Goal: Task Accomplishment & Management: Manage account settings

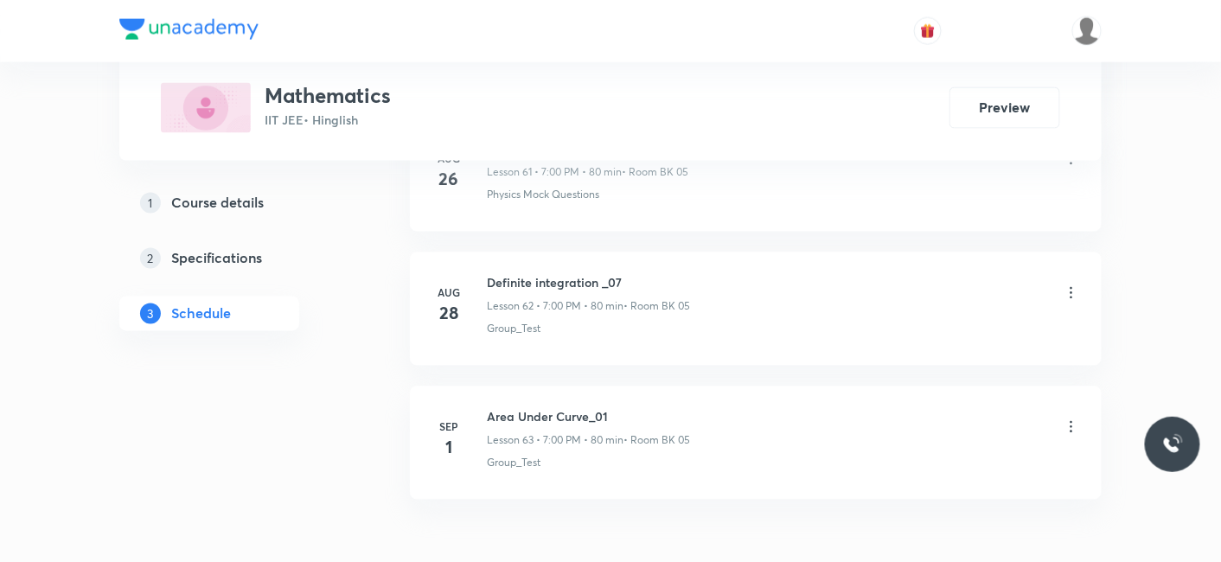
scroll to position [9233, 0]
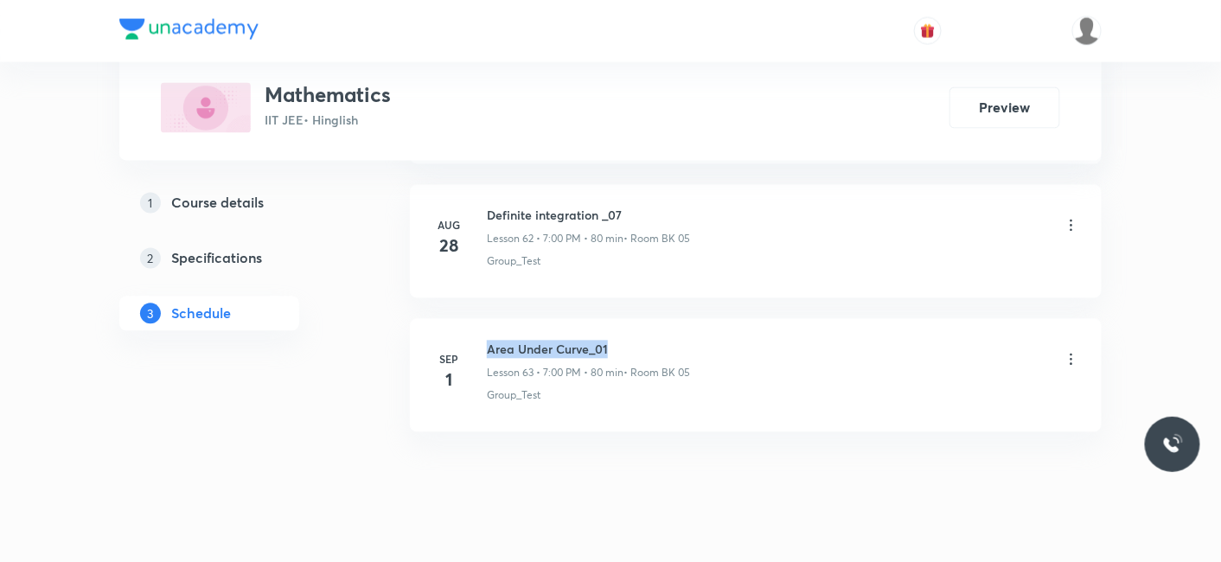
drag, startPoint x: 488, startPoint y: 316, endPoint x: 648, endPoint y: 308, distance: 161.0
click at [648, 341] on h6 "Area Under Curve_01" at bounding box center [588, 350] width 203 height 18
copy h6 "Area Under Curve_01"
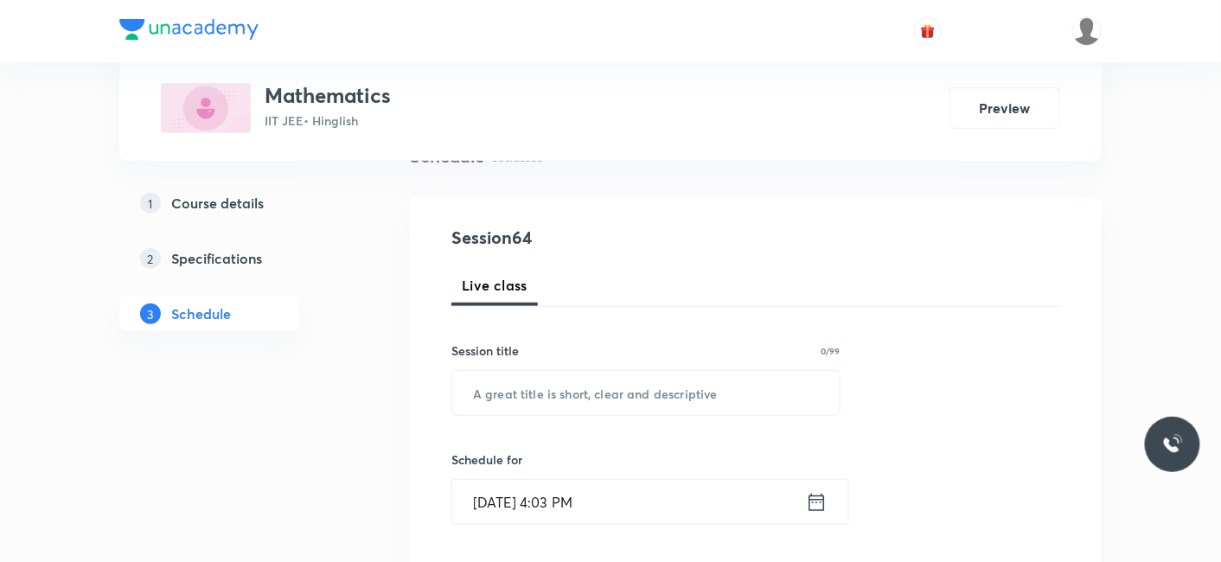
scroll to position [192, 0]
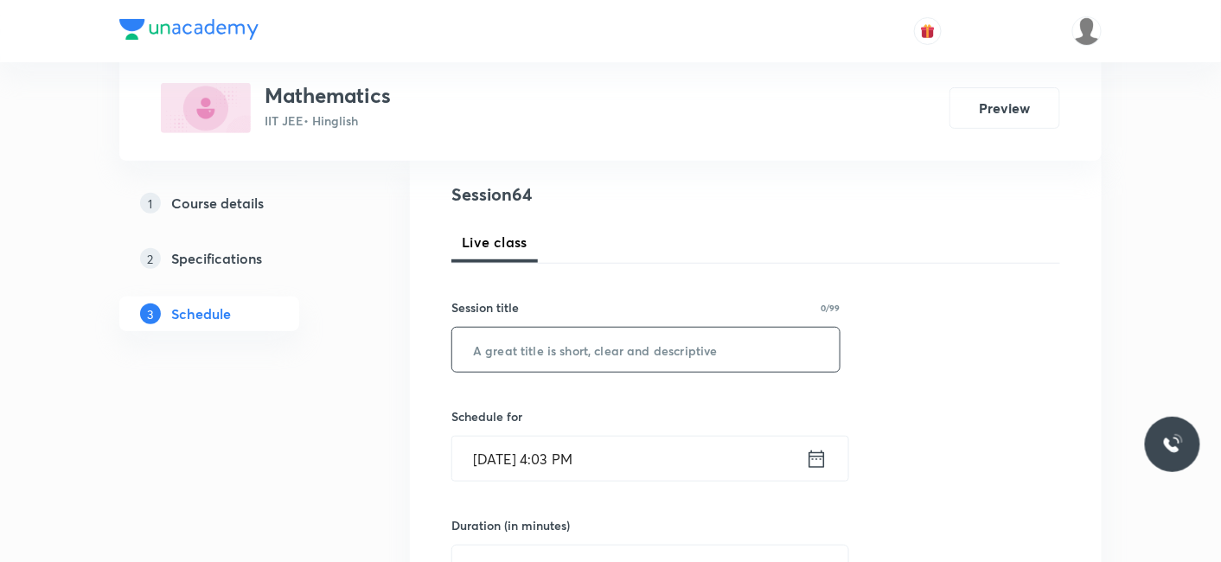
click at [595, 367] on input "text" at bounding box center [645, 350] width 387 height 44
paste input "Area Under Curve_01"
type input "Area Under Curve_02"
click at [545, 463] on input "Sep 2, 2025, 4:03 PM" at bounding box center [629, 459] width 354 height 44
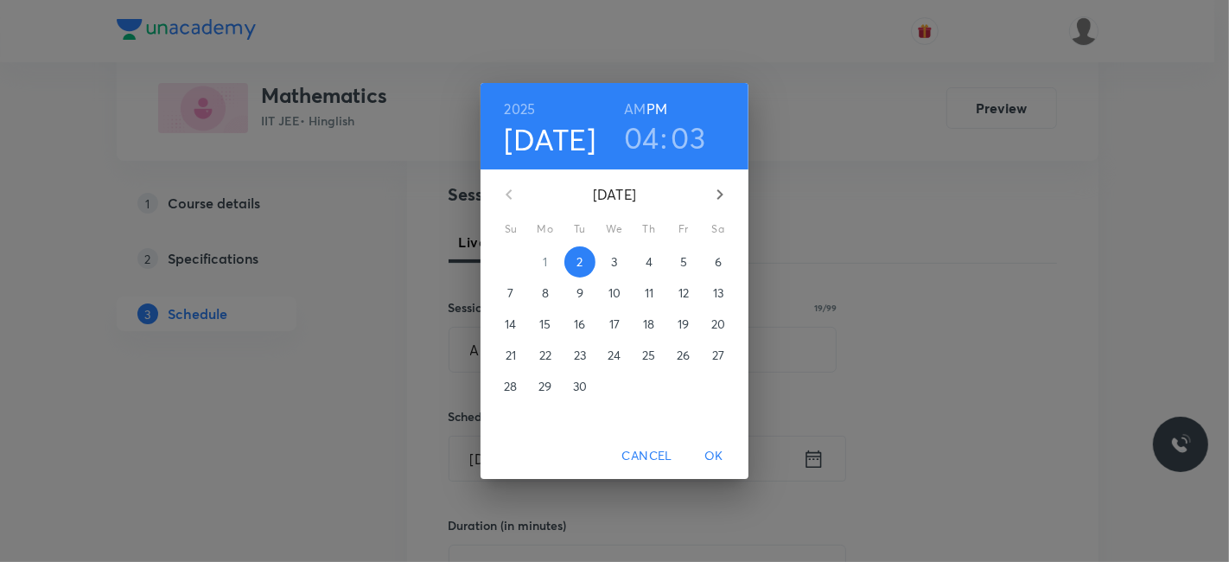
click at [631, 142] on h3 "04" at bounding box center [641, 137] width 35 height 36
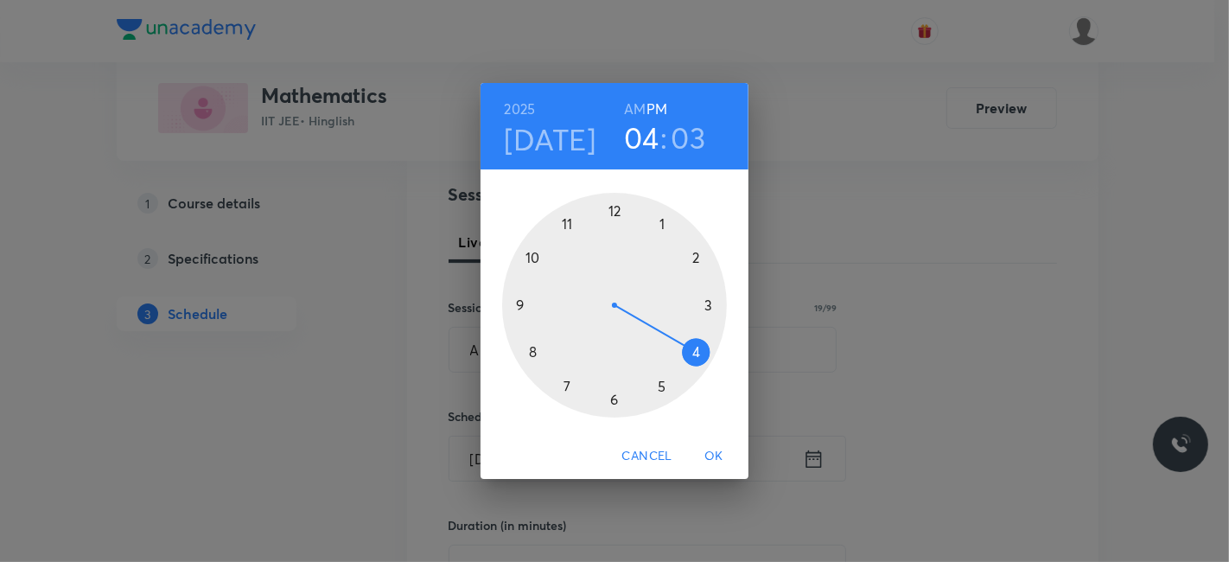
drag, startPoint x: 693, startPoint y: 137, endPoint x: 692, endPoint y: 212, distance: 74.4
click at [692, 139] on h3 "03" at bounding box center [689, 137] width 35 height 36
click at [650, 214] on div at bounding box center [614, 305] width 225 height 225
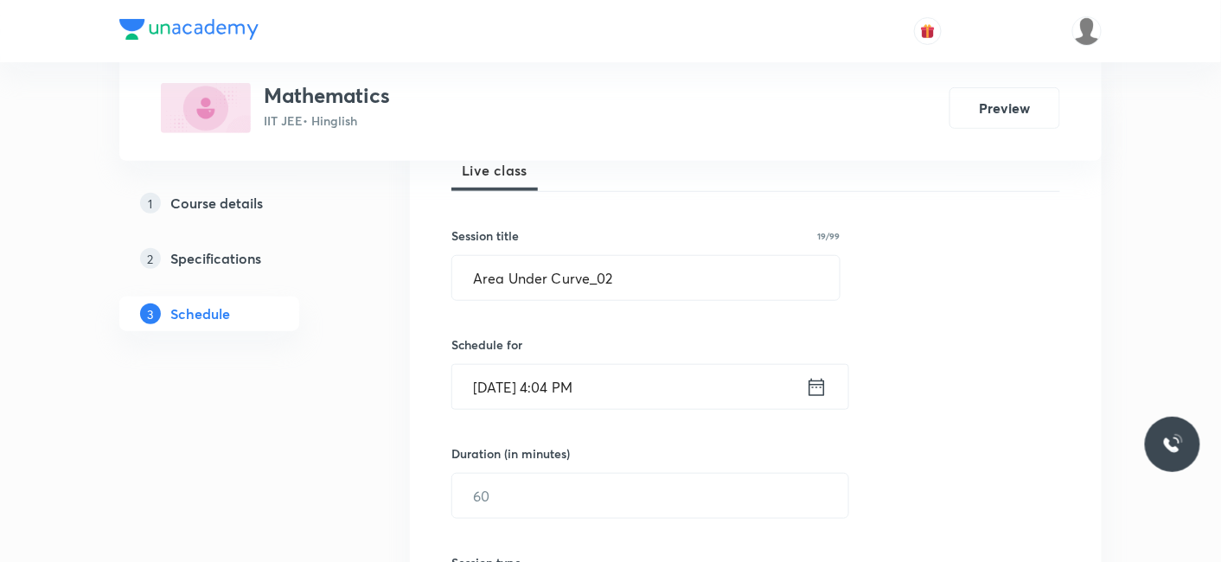
scroll to position [288, 0]
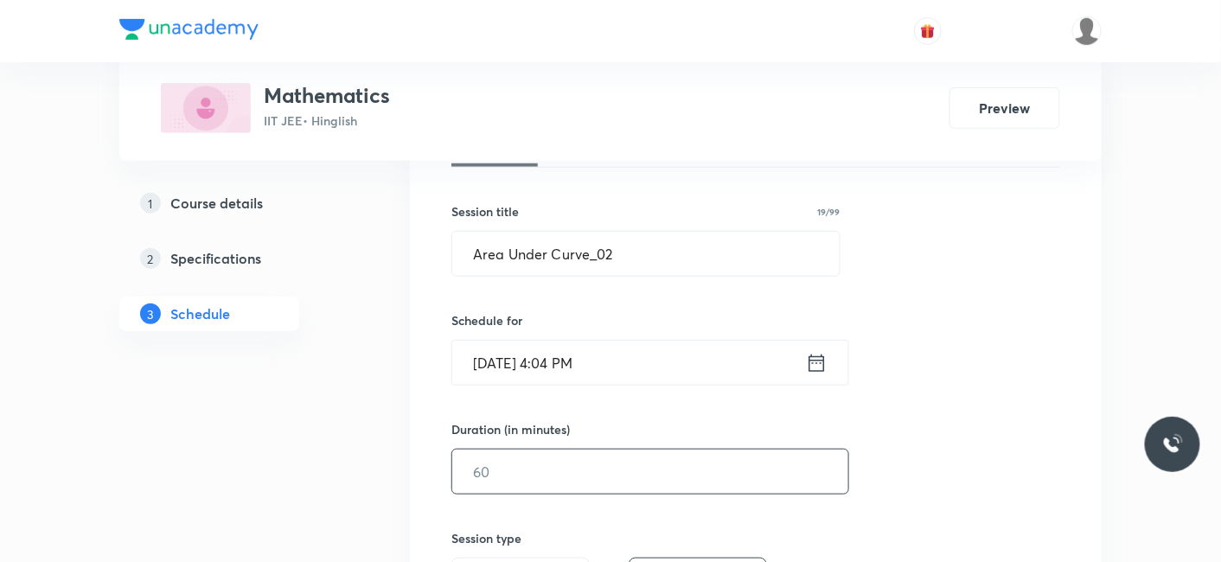
click at [526, 468] on input "text" at bounding box center [650, 472] width 396 height 44
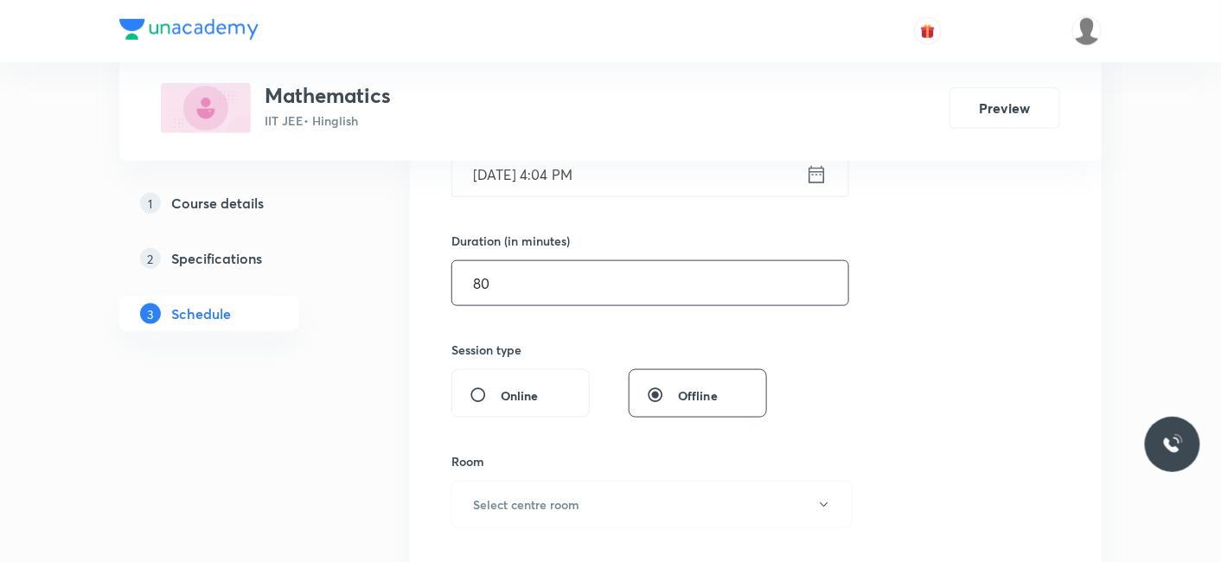
scroll to position [480, 0]
type input "80"
click at [519, 487] on button "Select centre room" at bounding box center [651, 501] width 401 height 48
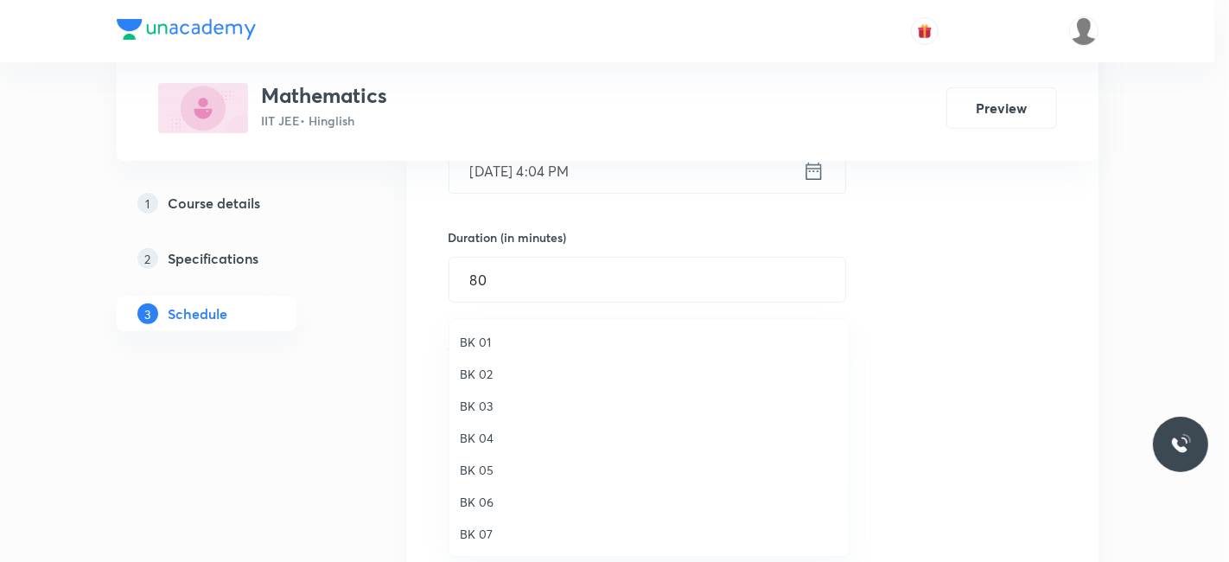
click at [484, 465] on span "BK 05" at bounding box center [649, 470] width 379 height 18
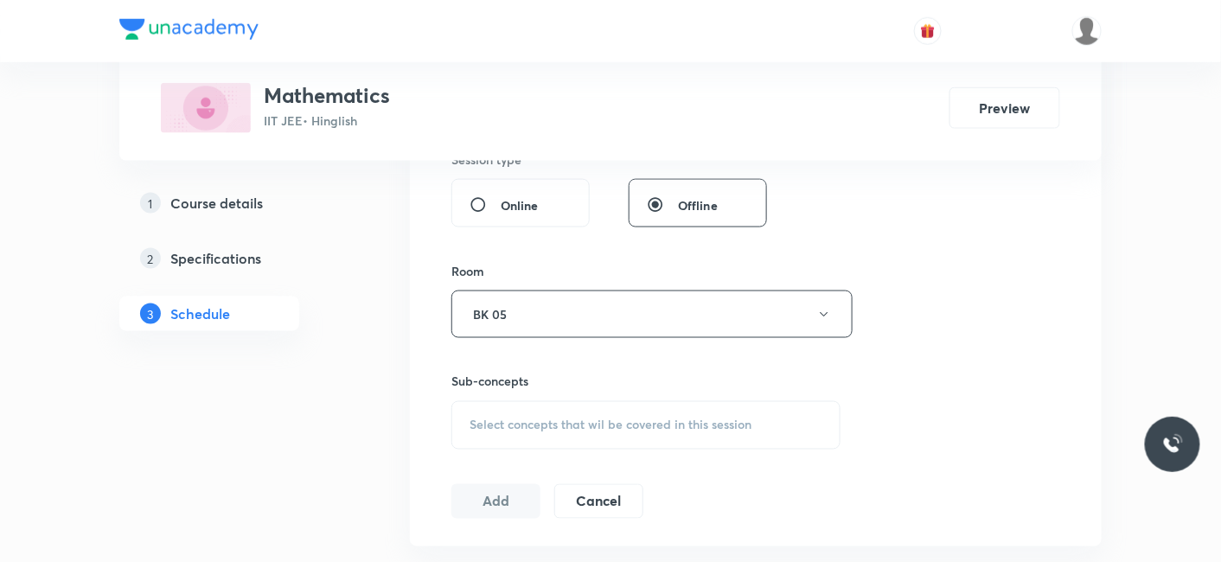
scroll to position [672, 0]
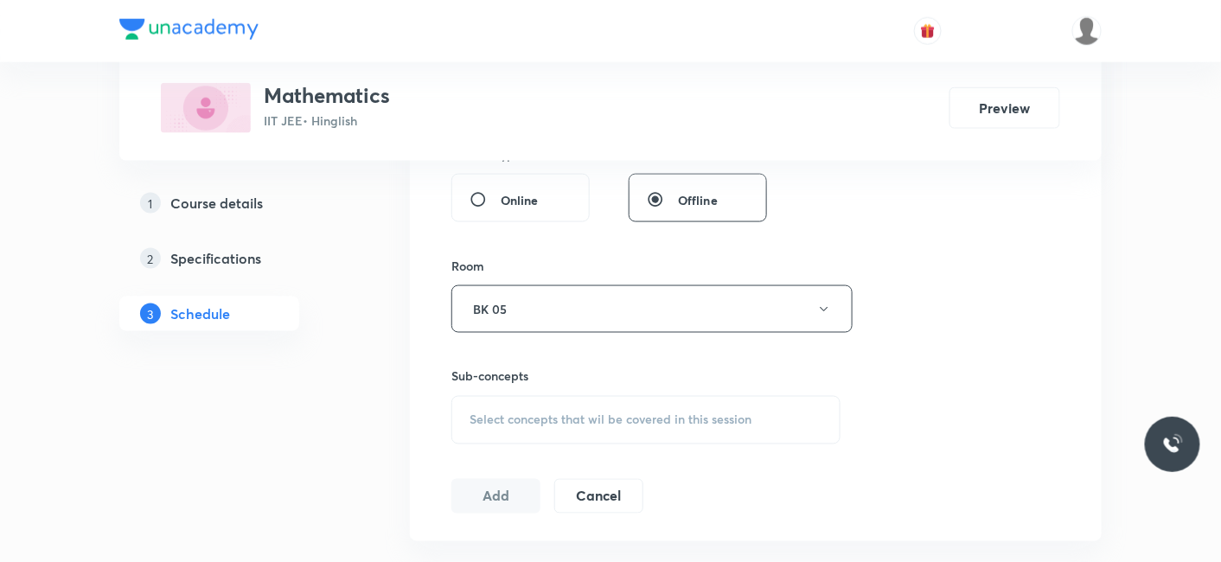
click at [526, 418] on span "Select concepts that wil be covered in this session" at bounding box center [610, 420] width 282 height 14
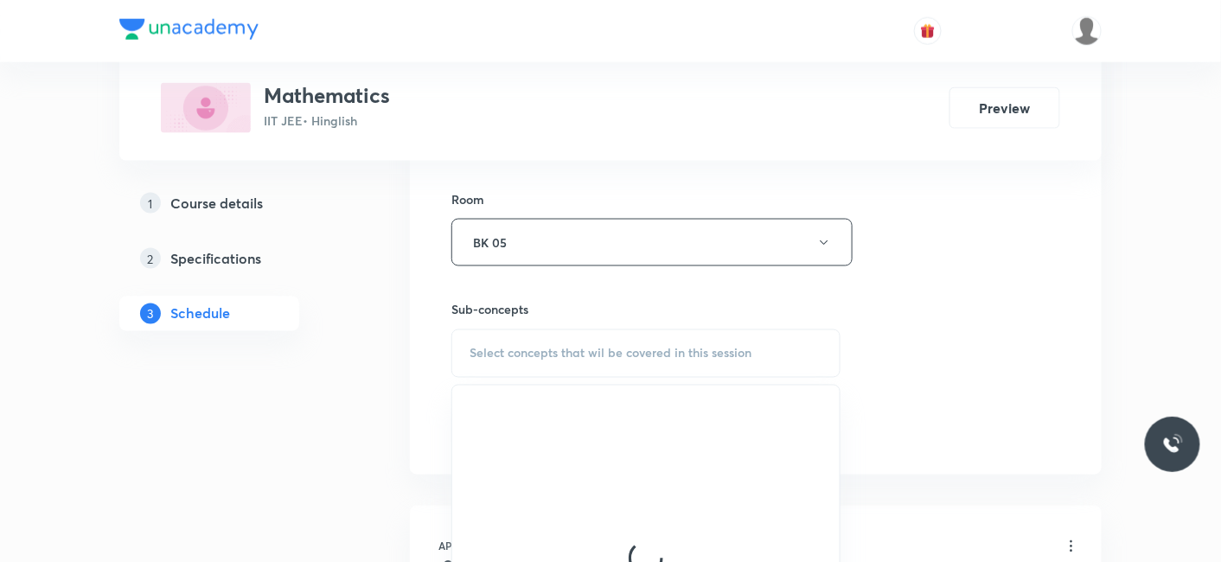
scroll to position [768, 0]
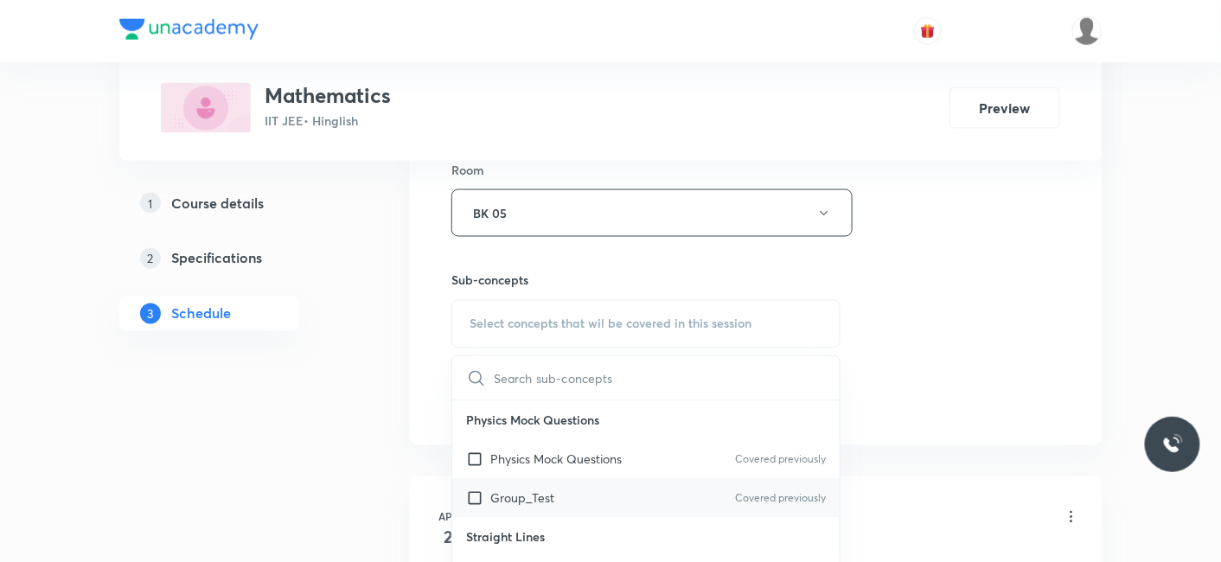
click at [510, 490] on p "Group_Test" at bounding box center [522, 498] width 64 height 18
checkbox input "true"
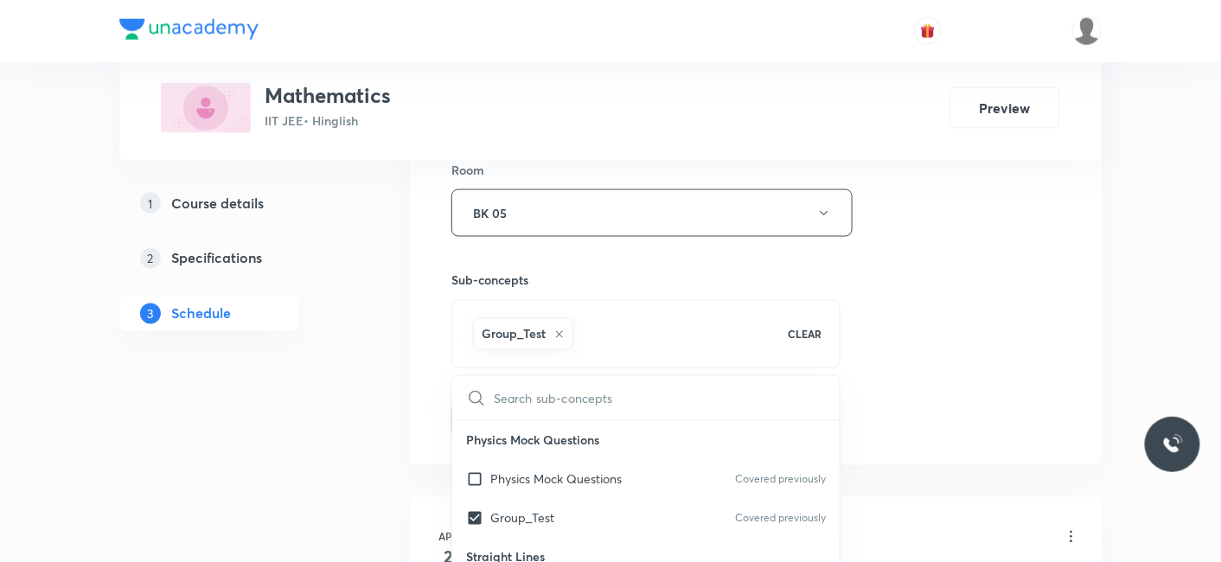
drag, startPoint x: 280, startPoint y: 416, endPoint x: 298, endPoint y: 415, distance: 18.2
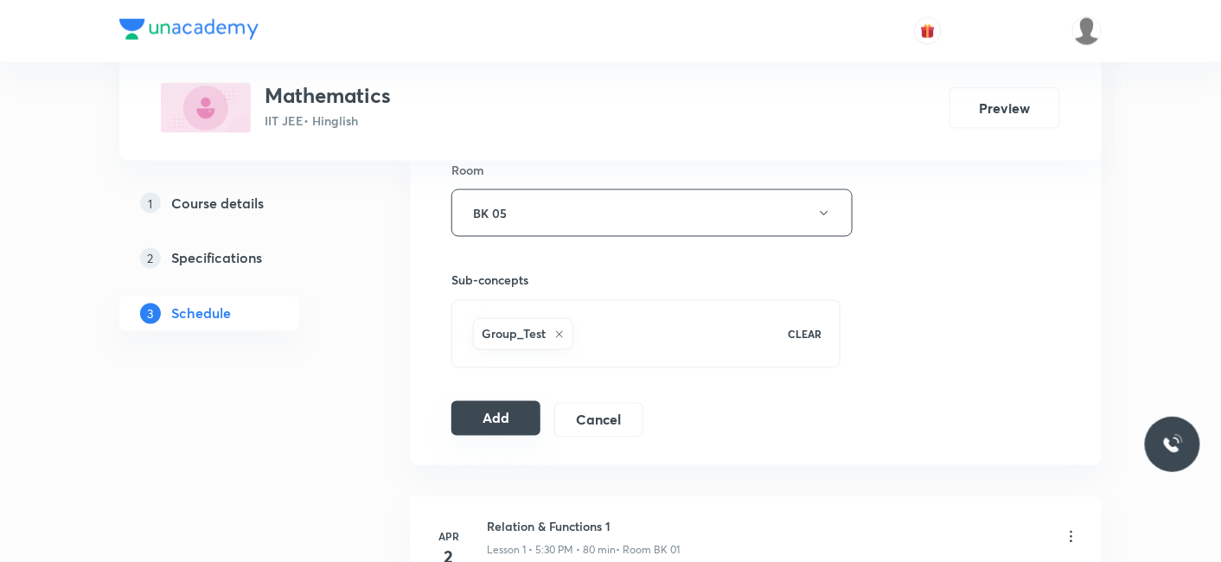
click at [509, 411] on button "Add" at bounding box center [495, 418] width 89 height 35
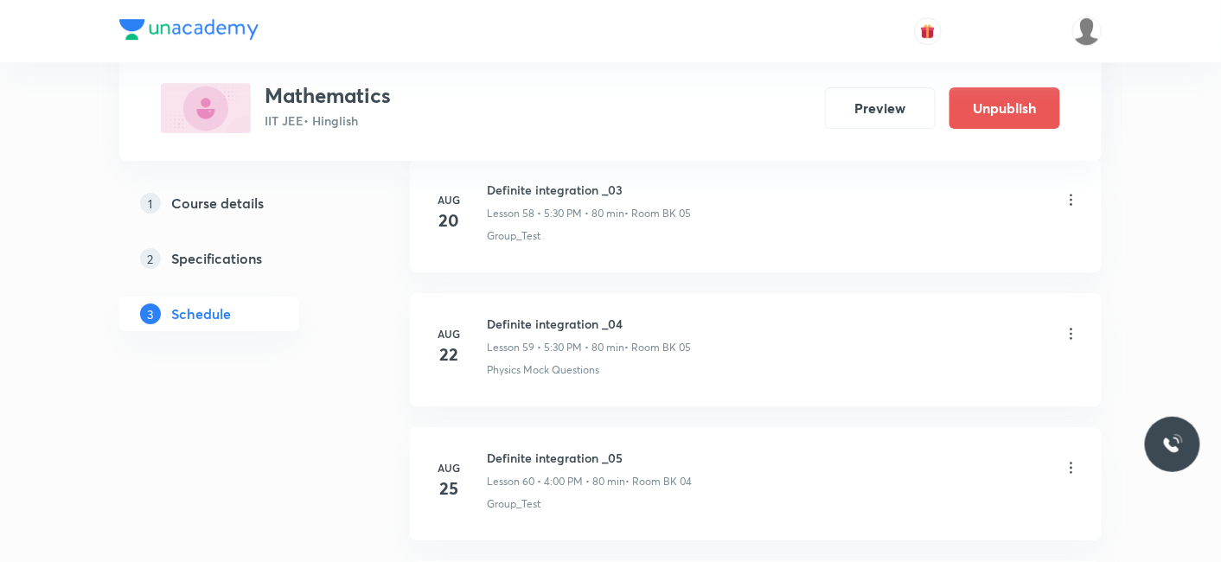
scroll to position [8573, 0]
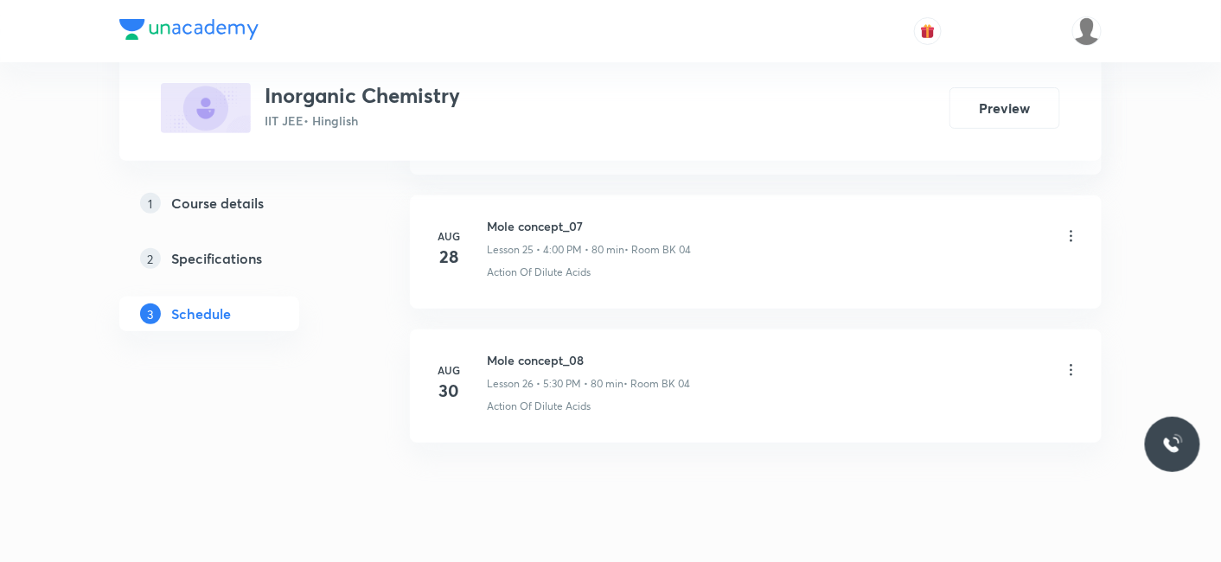
scroll to position [4292, 0]
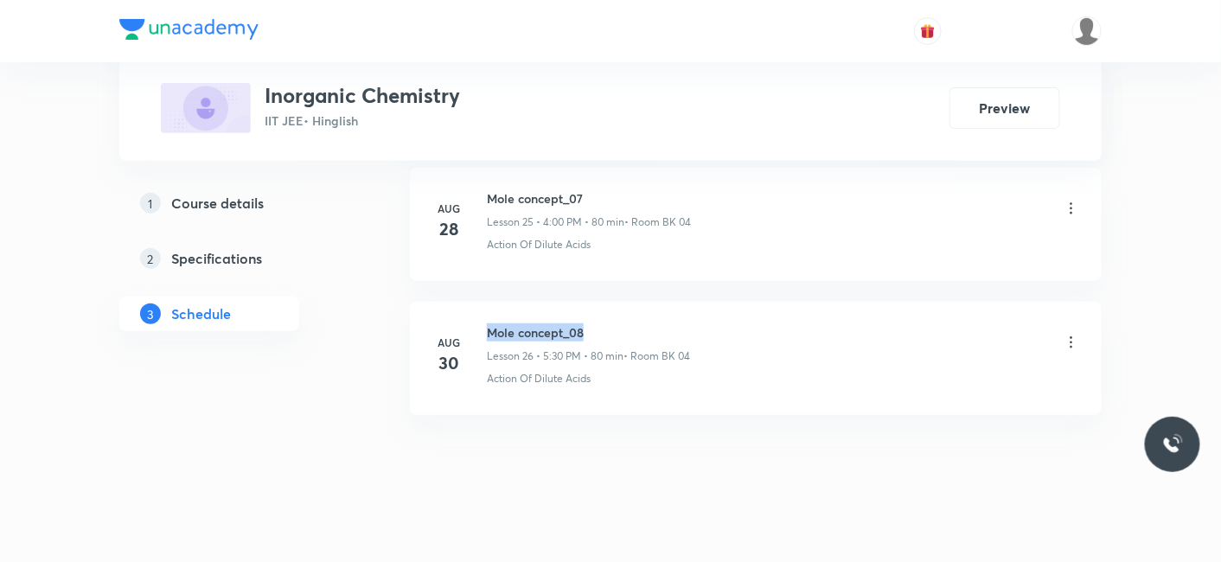
drag, startPoint x: 486, startPoint y: 315, endPoint x: 703, endPoint y: 309, distance: 217.1
click at [703, 323] on div "Mole concept_08 Lesson 26 • 5:30 PM • 80 min • Room BK 04" at bounding box center [783, 343] width 593 height 41
copy h6 "Mole concept_08"
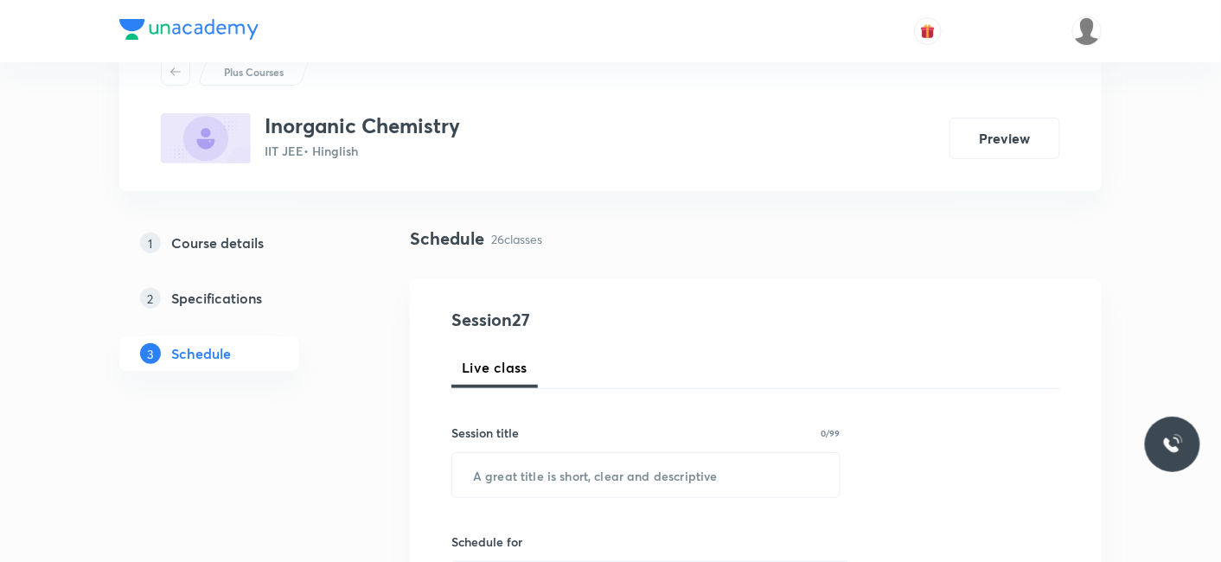
scroll to position [96, 0]
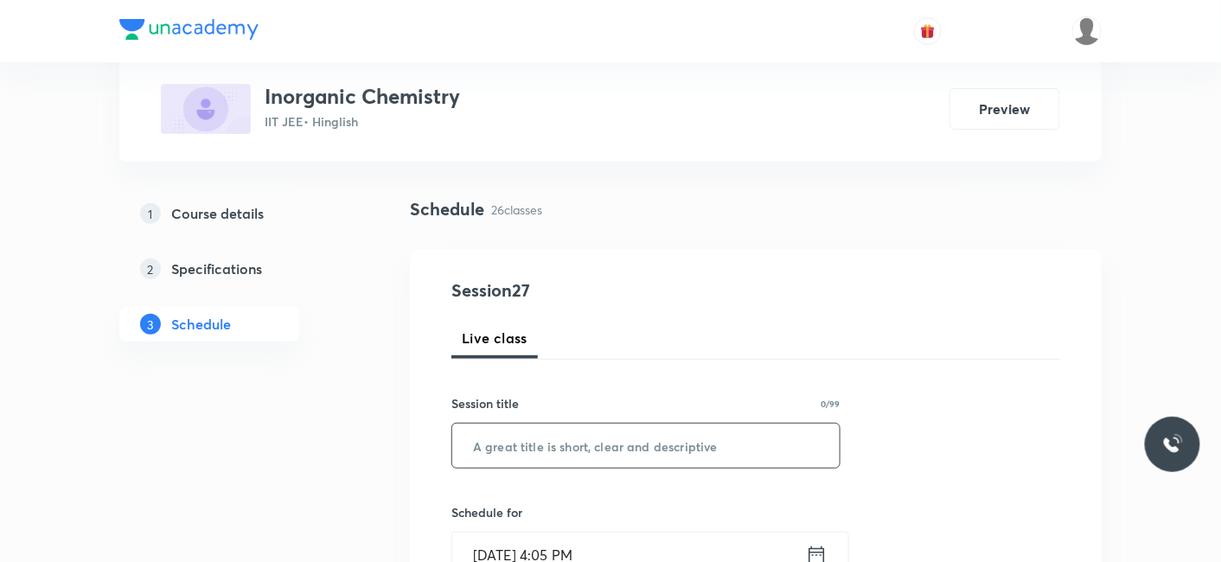
click at [526, 443] on input "text" at bounding box center [645, 446] width 387 height 44
paste input "Mole concept_08"
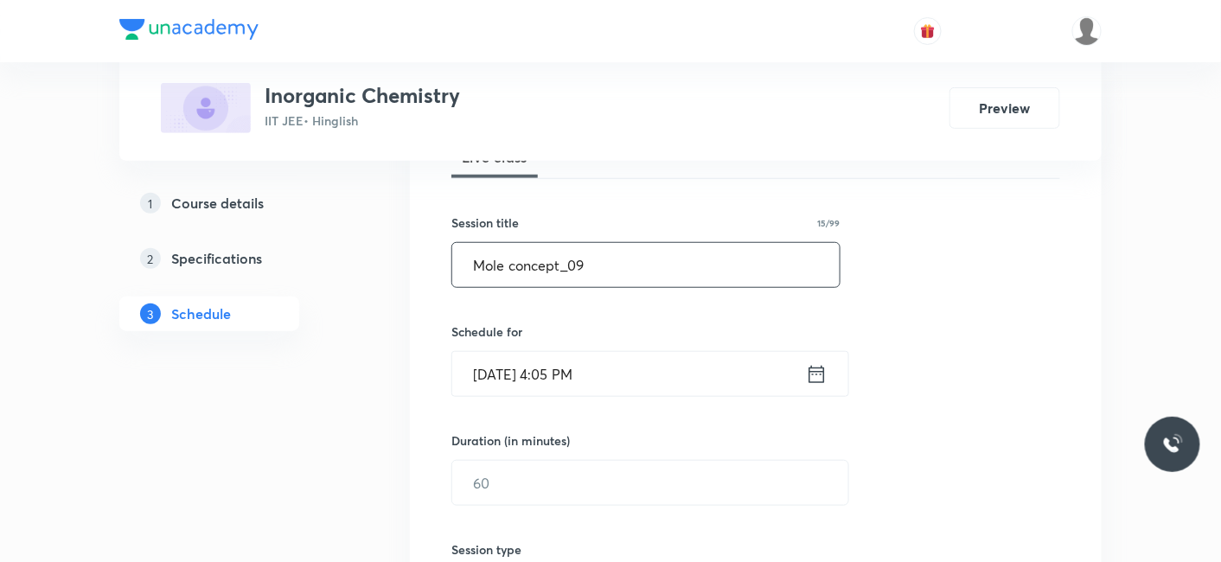
scroll to position [288, 0]
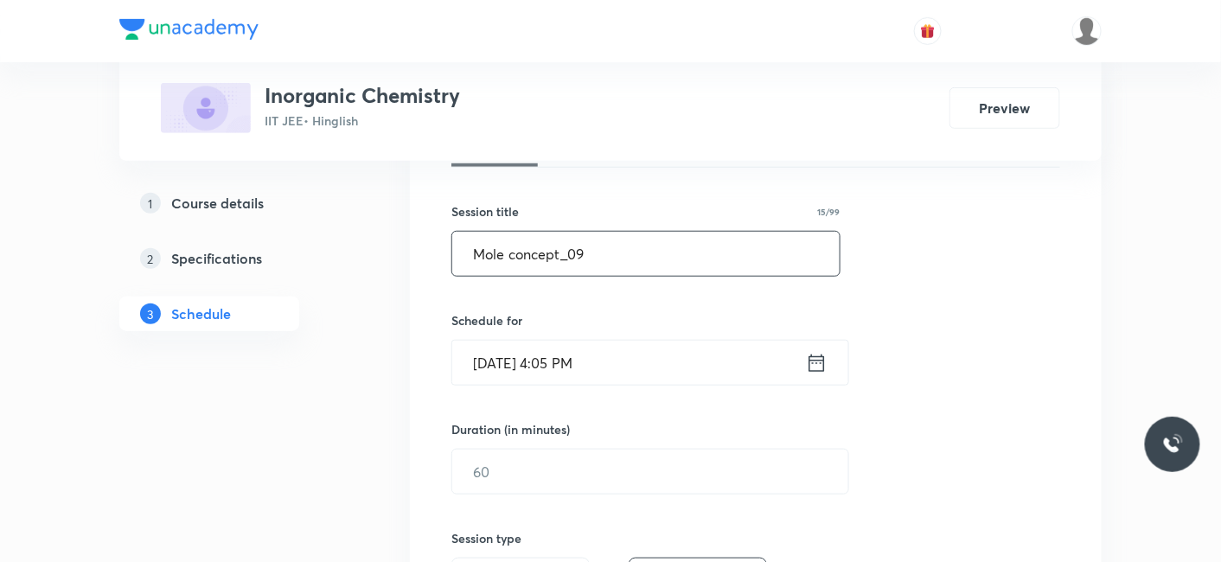
type input "Mole concept_09"
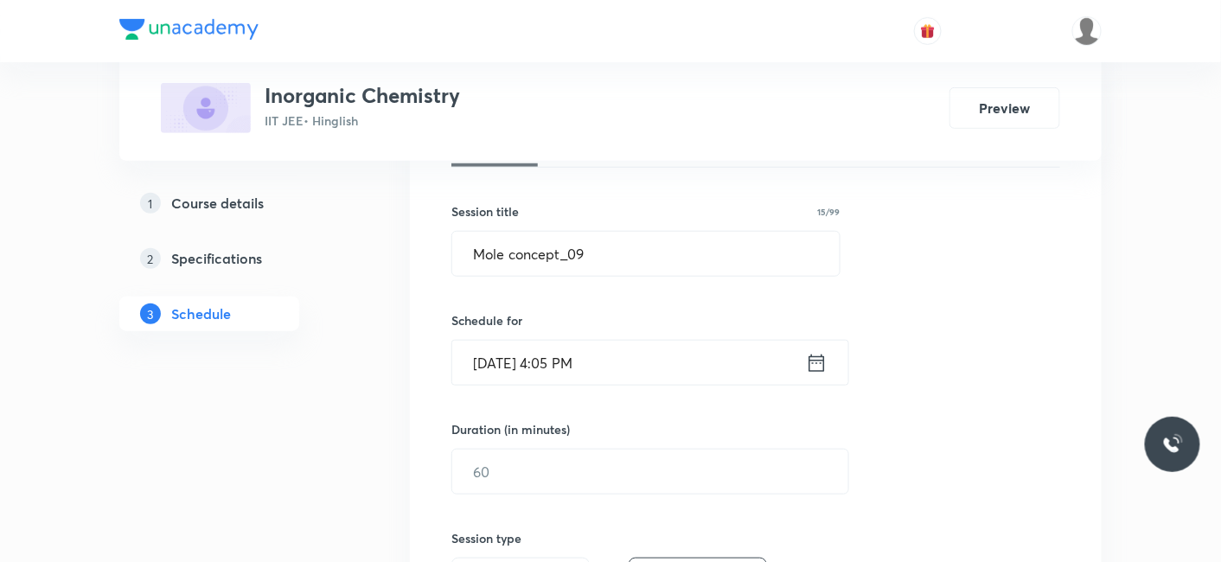
click at [567, 354] on input "Sep 2, 2025, 4:05 PM" at bounding box center [629, 363] width 354 height 44
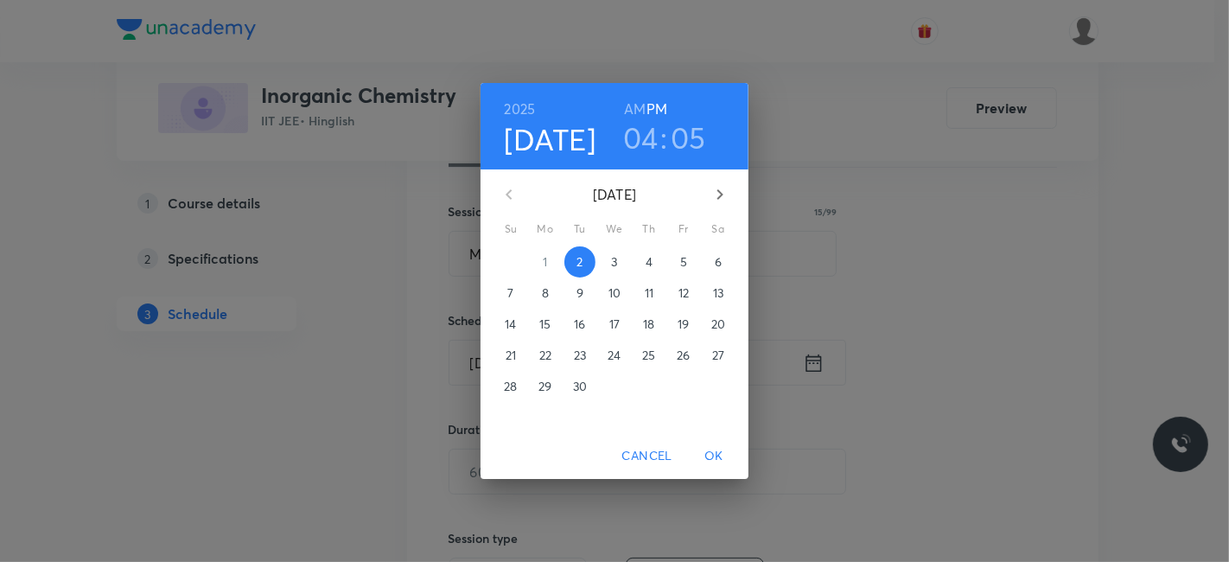
click at [679, 137] on h3 "05" at bounding box center [688, 137] width 35 height 36
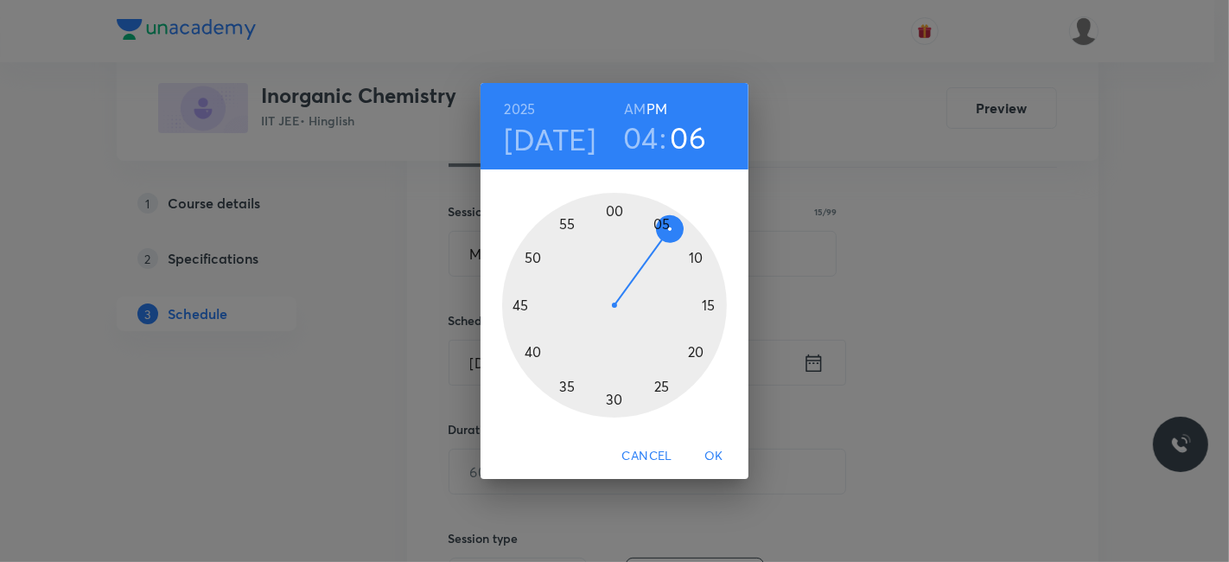
click at [666, 228] on div at bounding box center [614, 305] width 225 height 225
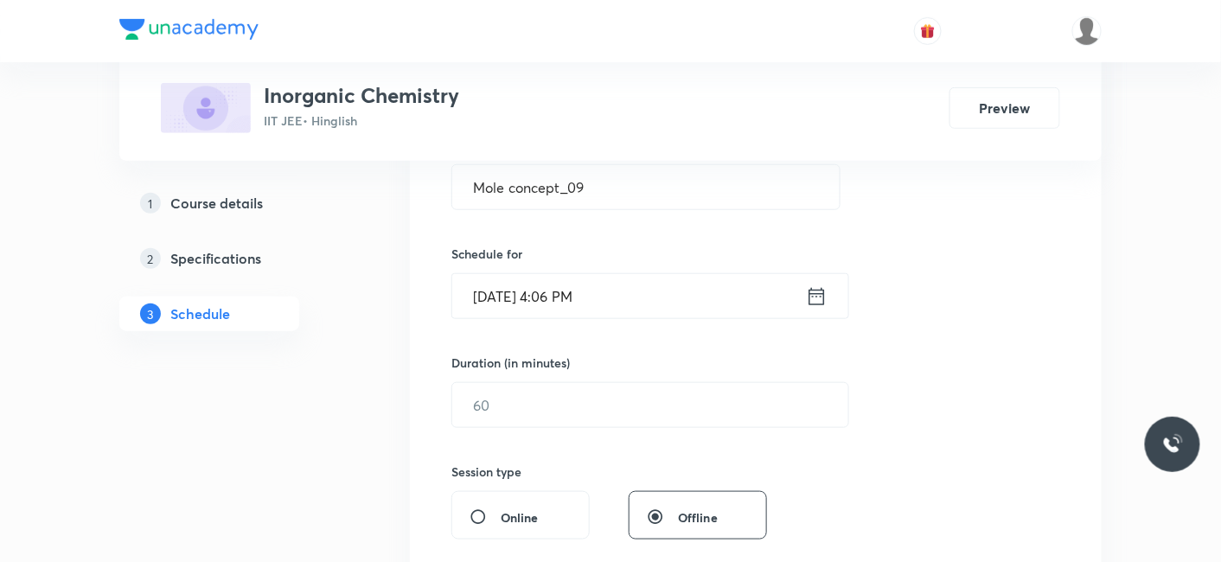
scroll to position [384, 0]
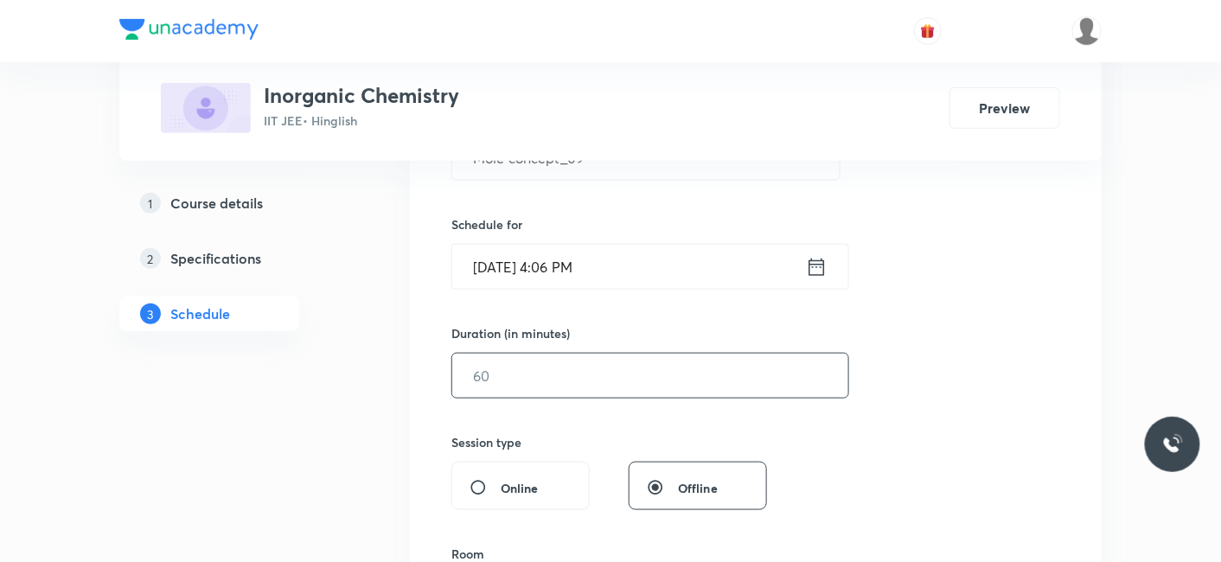
click at [533, 391] on input "text" at bounding box center [650, 376] width 396 height 44
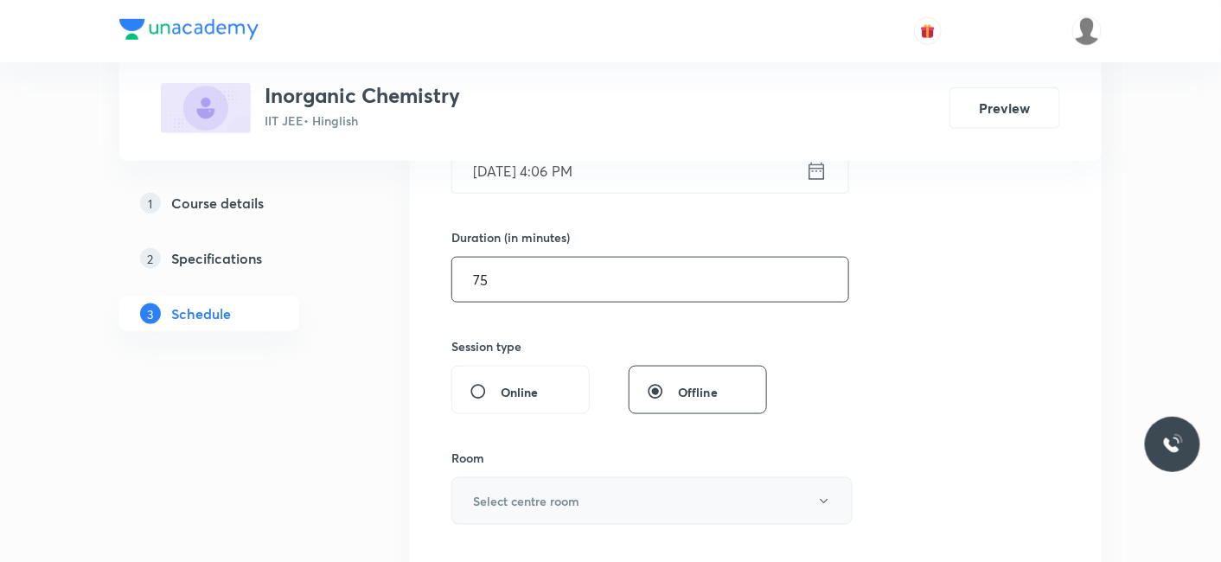
type input "75"
click at [506, 498] on h6 "Select centre room" at bounding box center [526, 501] width 106 height 18
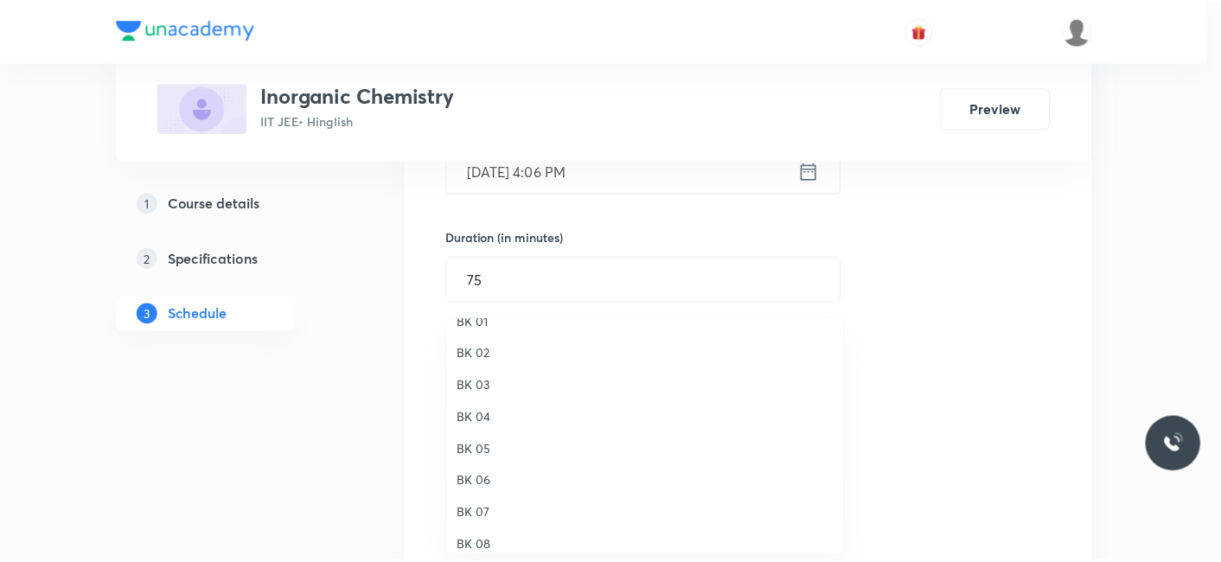
scroll to position [32, 0]
click at [482, 397] on span "BK 04" at bounding box center [649, 406] width 379 height 18
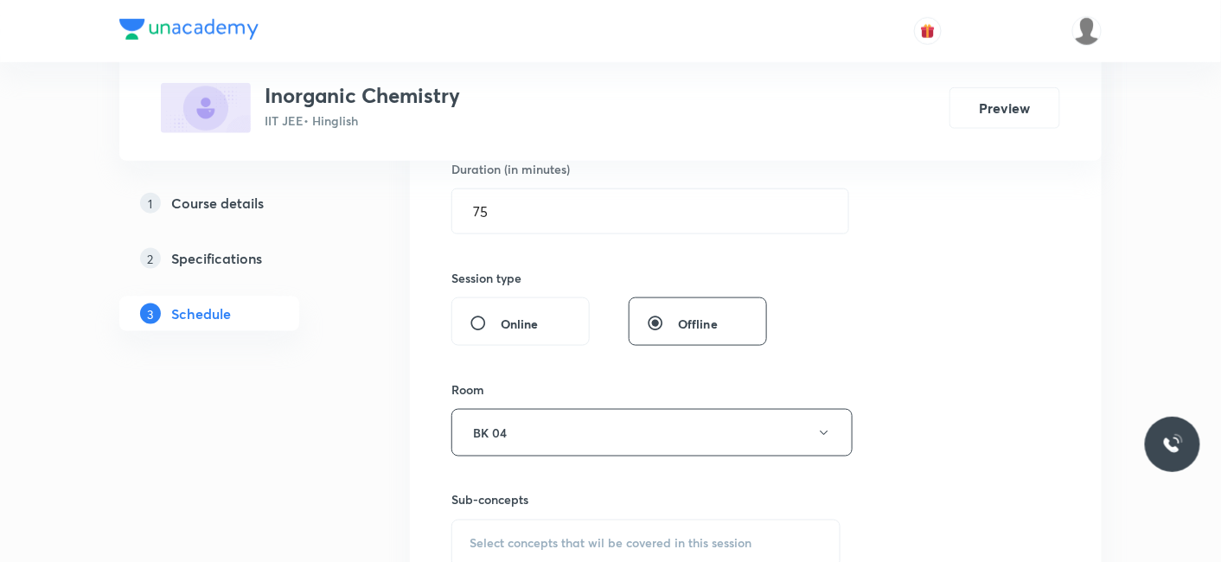
scroll to position [576, 0]
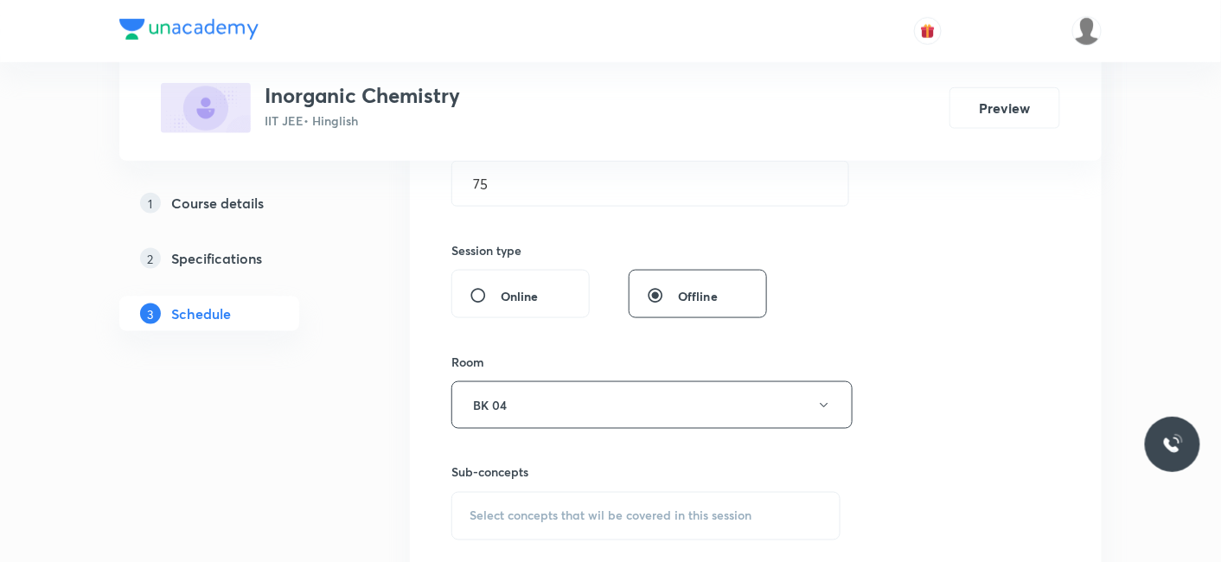
click at [559, 501] on div "Select concepts that wil be covered in this session" at bounding box center [645, 516] width 389 height 48
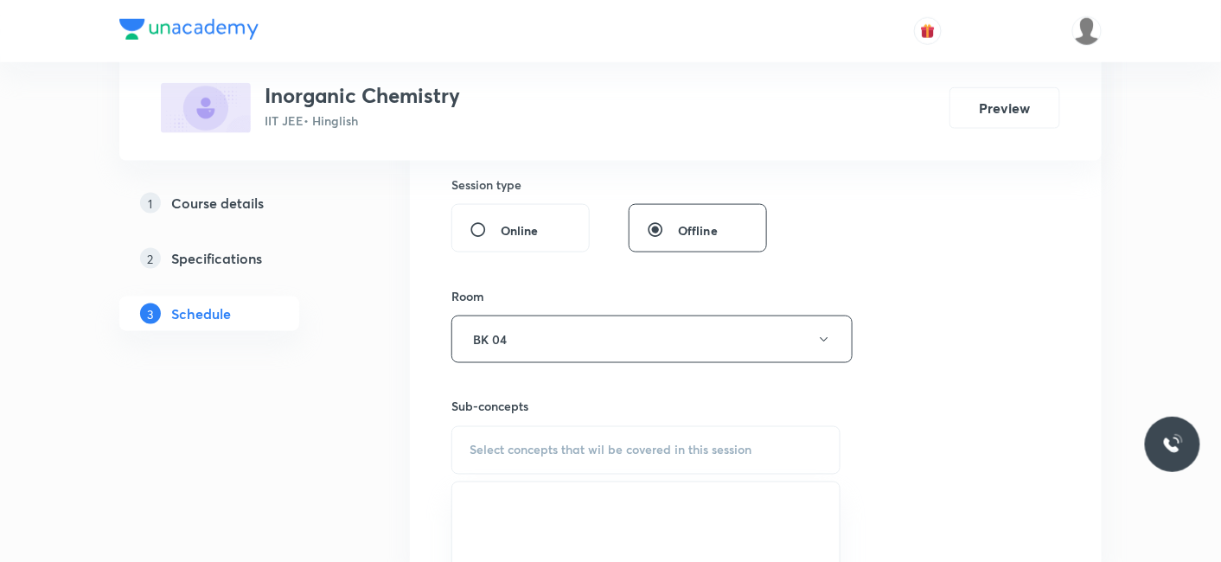
scroll to position [768, 0]
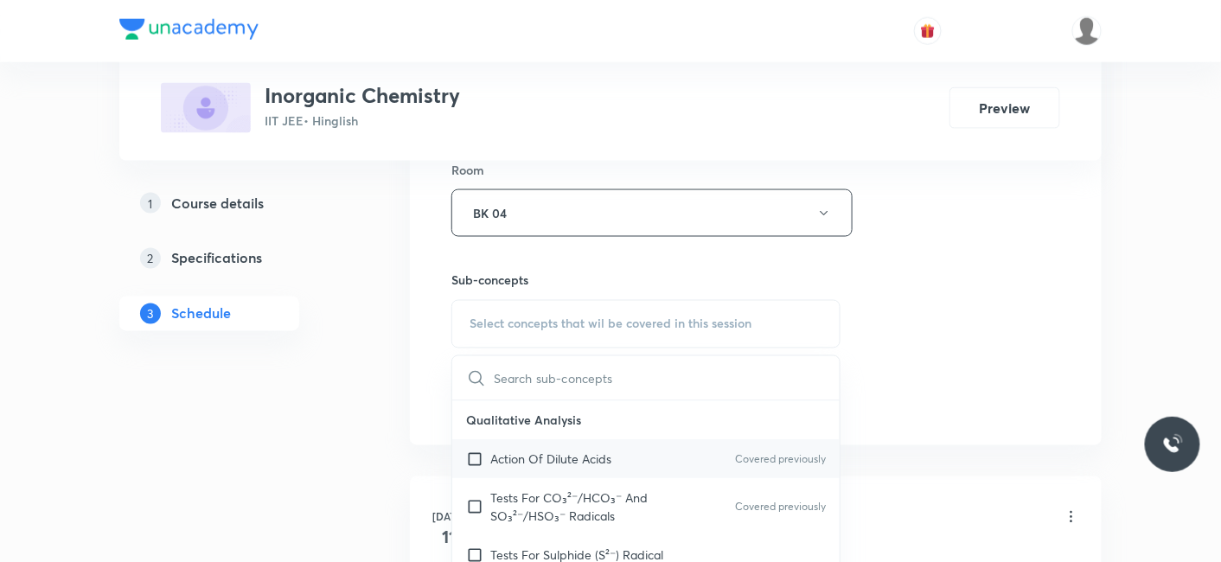
click at [515, 457] on p "Action Of Dilute Acids" at bounding box center [550, 459] width 121 height 18
checkbox input "true"
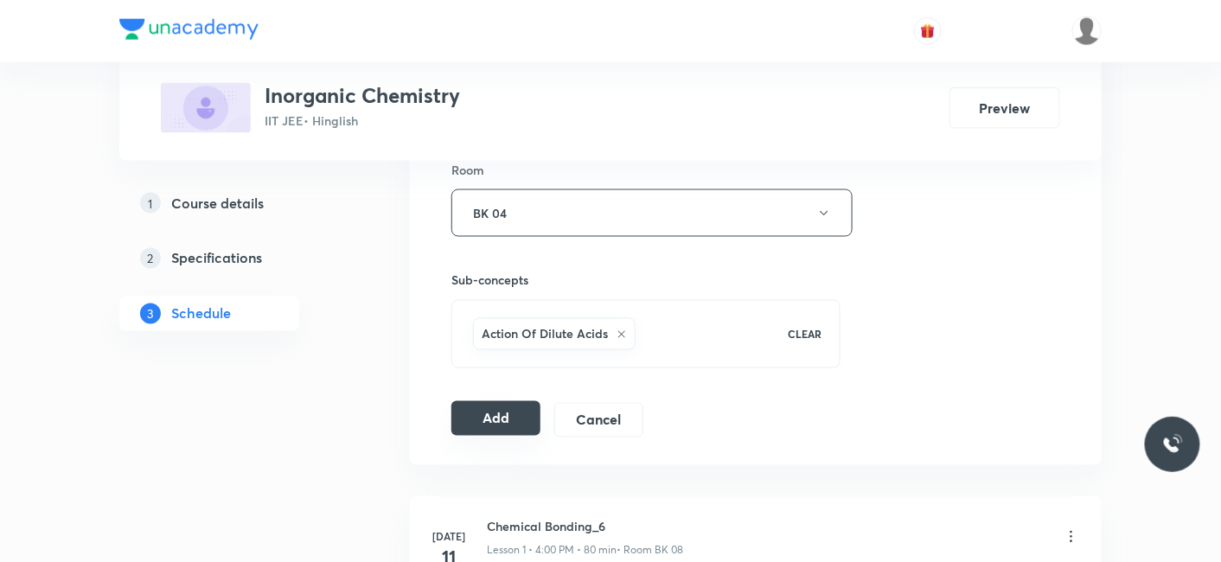
click at [488, 413] on button "Add" at bounding box center [495, 418] width 89 height 35
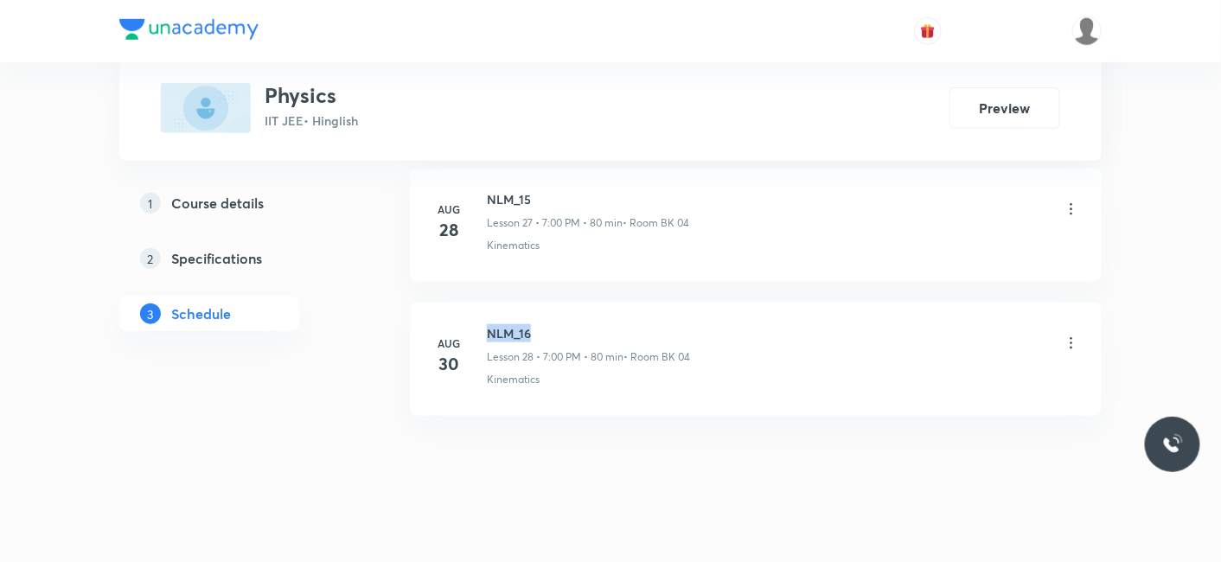
drag, startPoint x: 485, startPoint y: 316, endPoint x: 577, endPoint y: 316, distance: 91.6
click at [577, 324] on div "Aug 30 NLM_16 Lesson 28 • 7:00 PM • 80 min • Room BK 04 Kinematics" at bounding box center [755, 355] width 648 height 63
copy h6 "NLM_16"
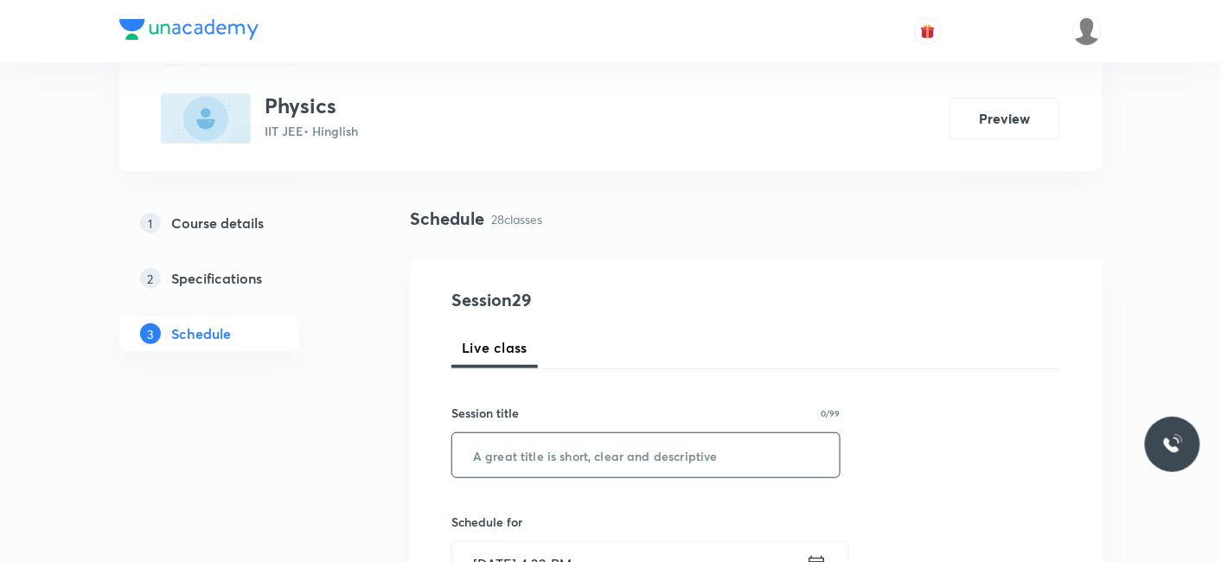
scroll to position [192, 0]
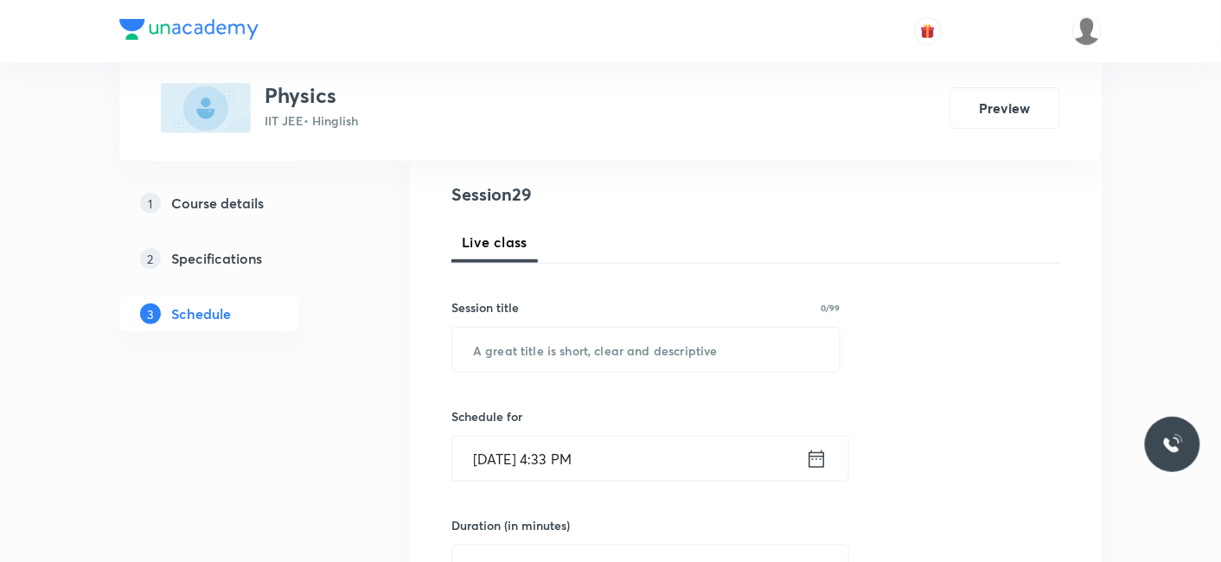
click at [598, 355] on input "text" at bounding box center [645, 350] width 387 height 44
paste input "NLM_16"
type input "NLM_17"
click at [635, 460] on input "Sep 2, 2025, 4:33 PM" at bounding box center [629, 459] width 354 height 44
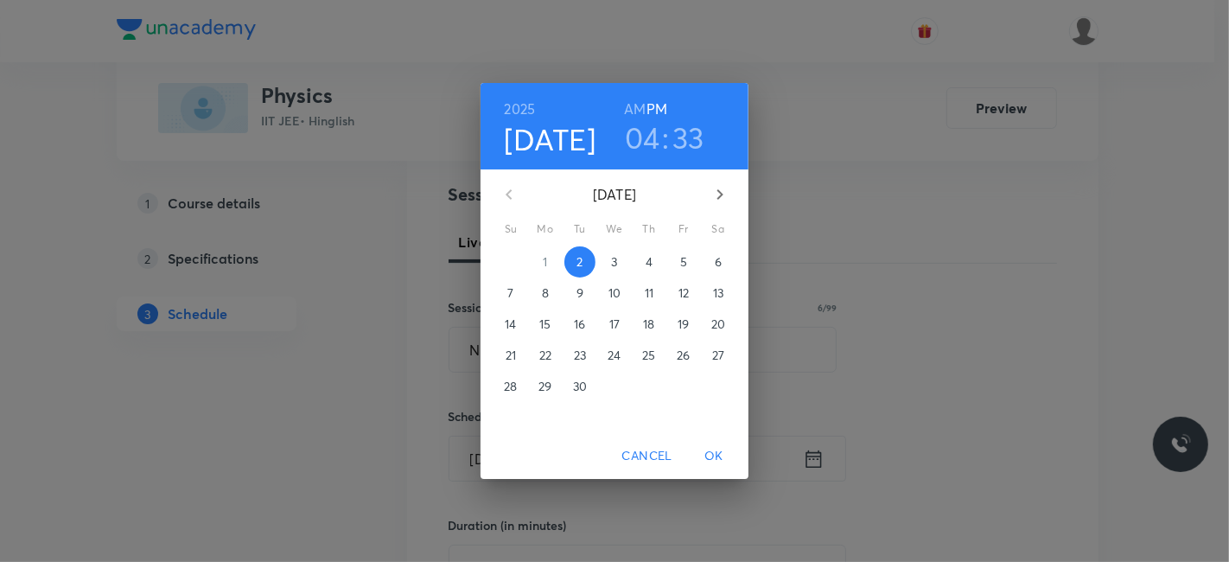
click at [643, 134] on h3 "04" at bounding box center [642, 137] width 35 height 36
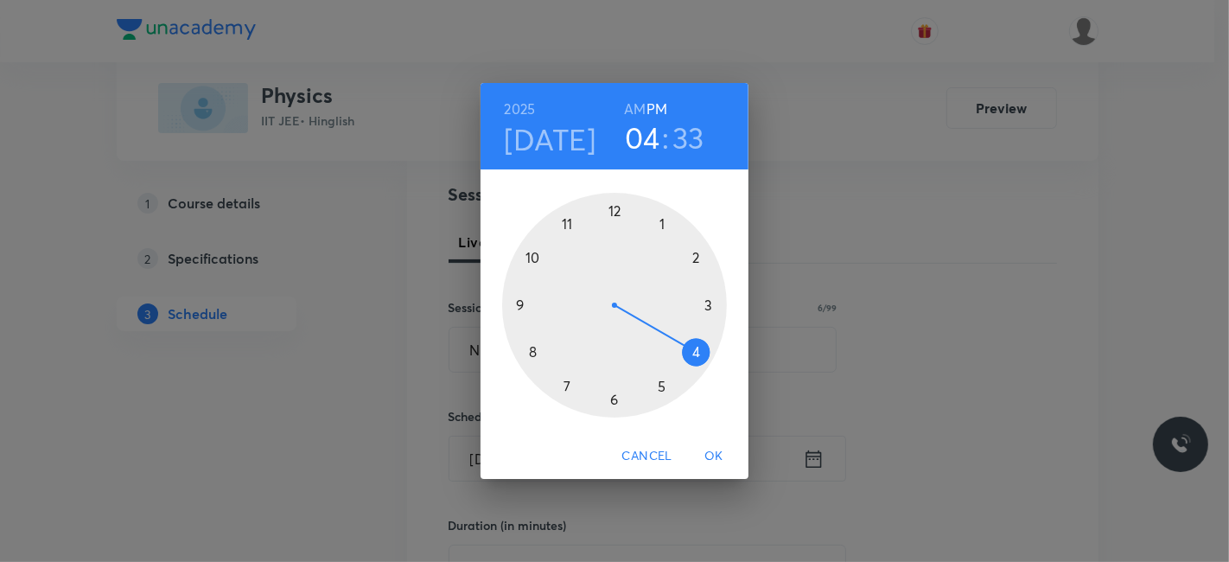
click at [663, 381] on div at bounding box center [614, 305] width 225 height 225
click at [612, 402] on div at bounding box center [614, 305] width 225 height 225
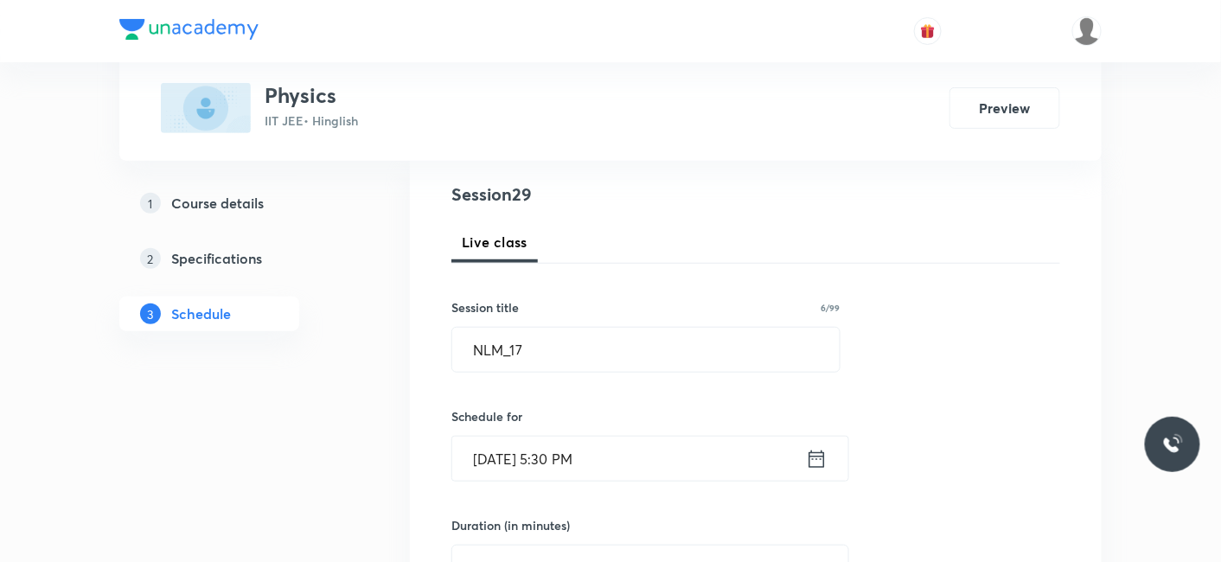
scroll to position [288, 0]
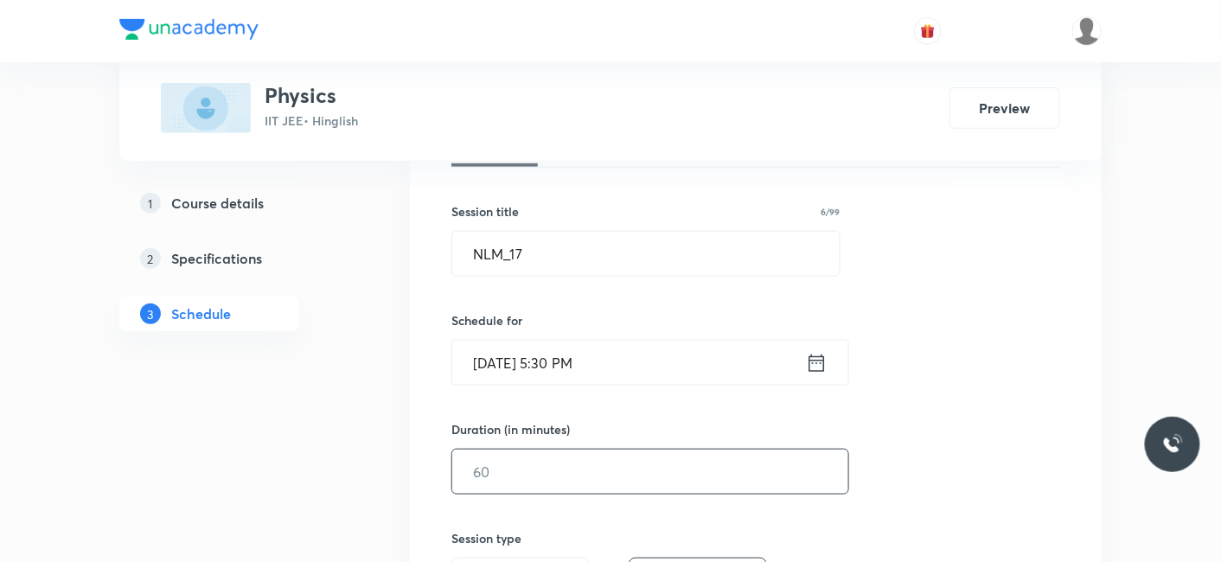
click at [612, 473] on input "text" at bounding box center [650, 472] width 396 height 44
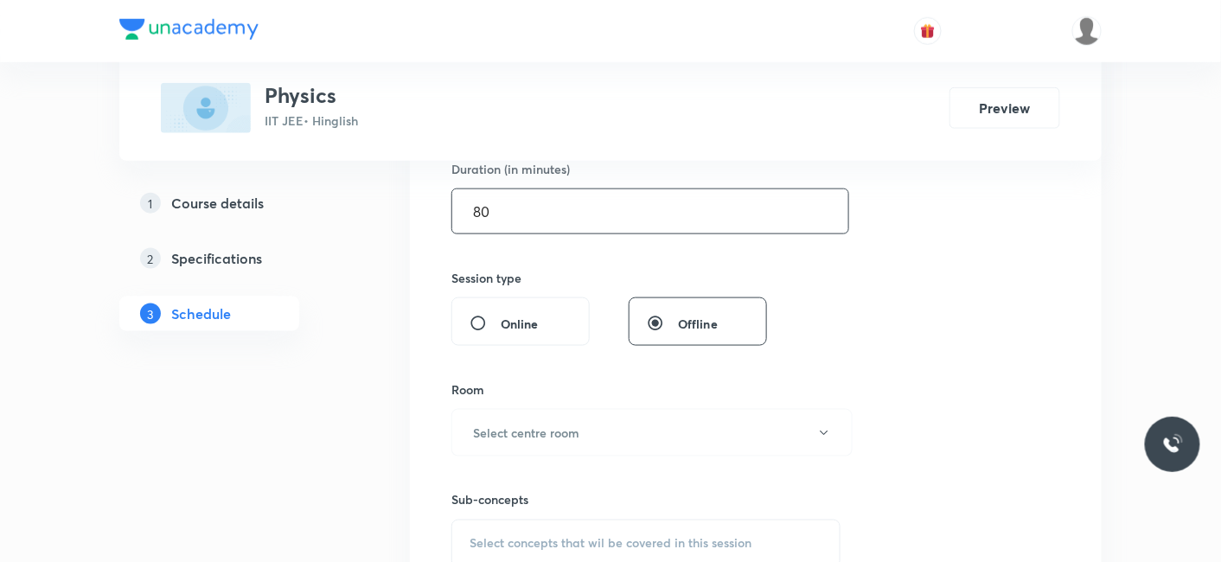
scroll to position [576, 0]
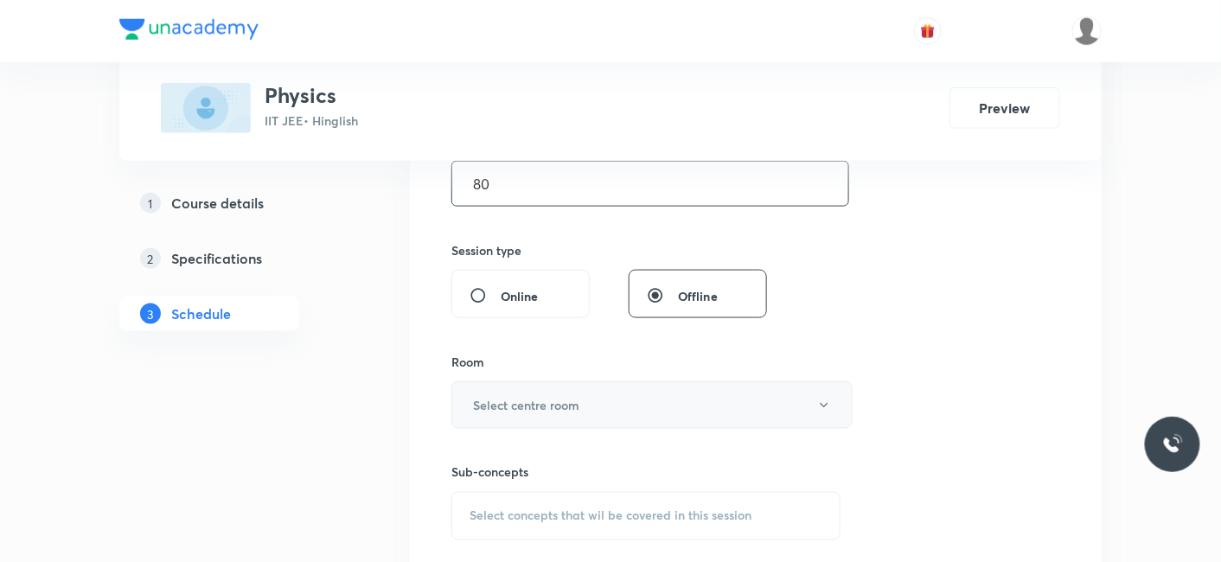
type input "80"
click at [526, 413] on button "Select centre room" at bounding box center [651, 405] width 401 height 48
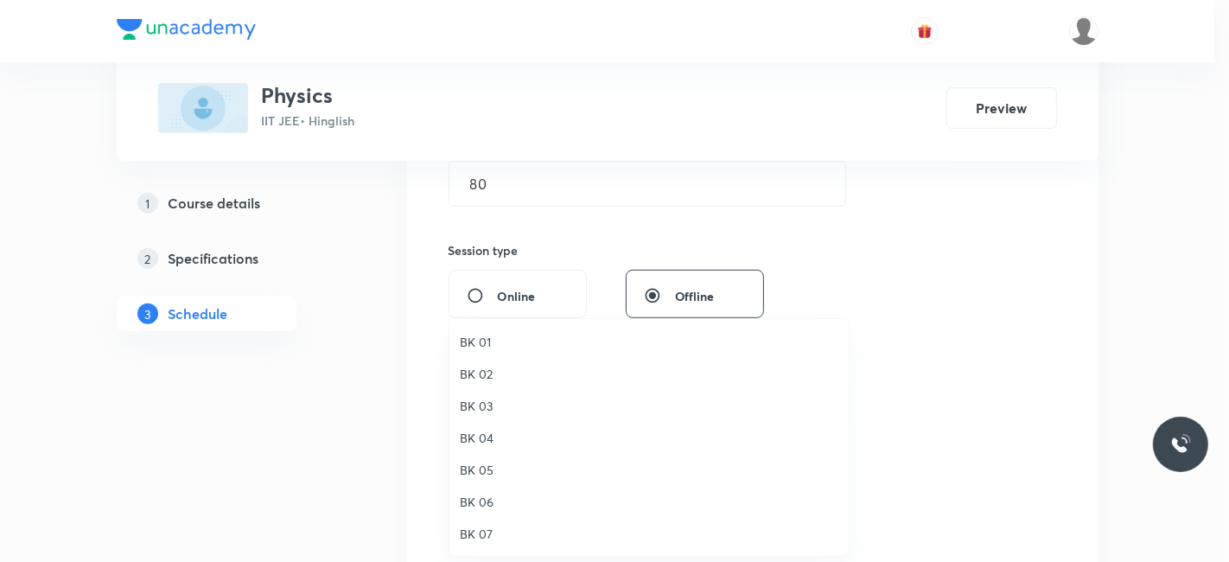
click at [486, 440] on span "BK 04" at bounding box center [649, 438] width 379 height 18
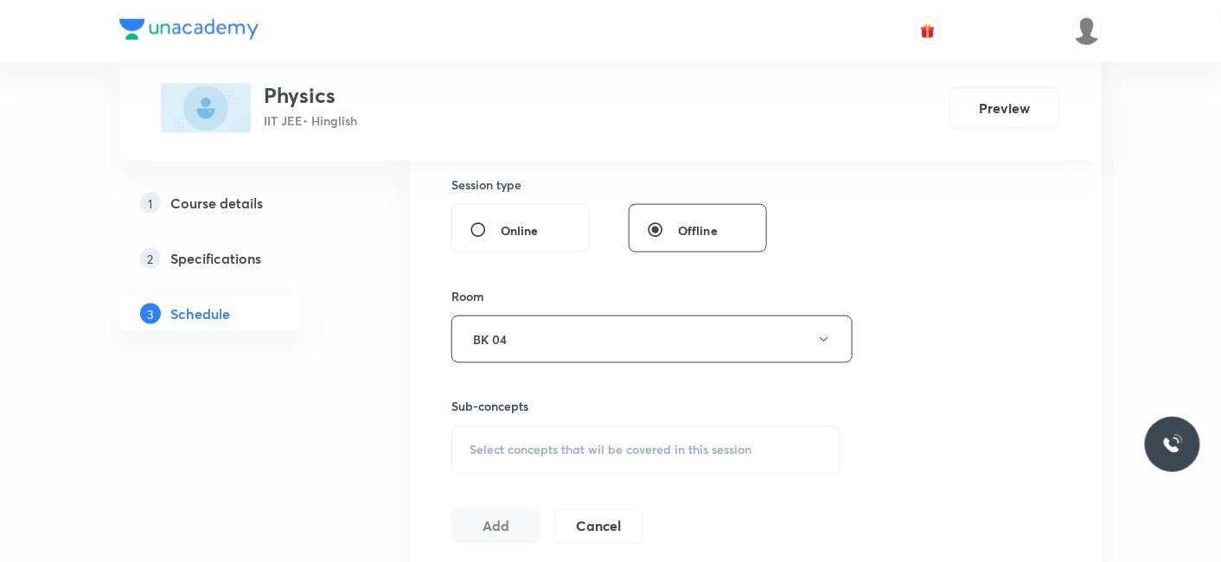
scroll to position [672, 0]
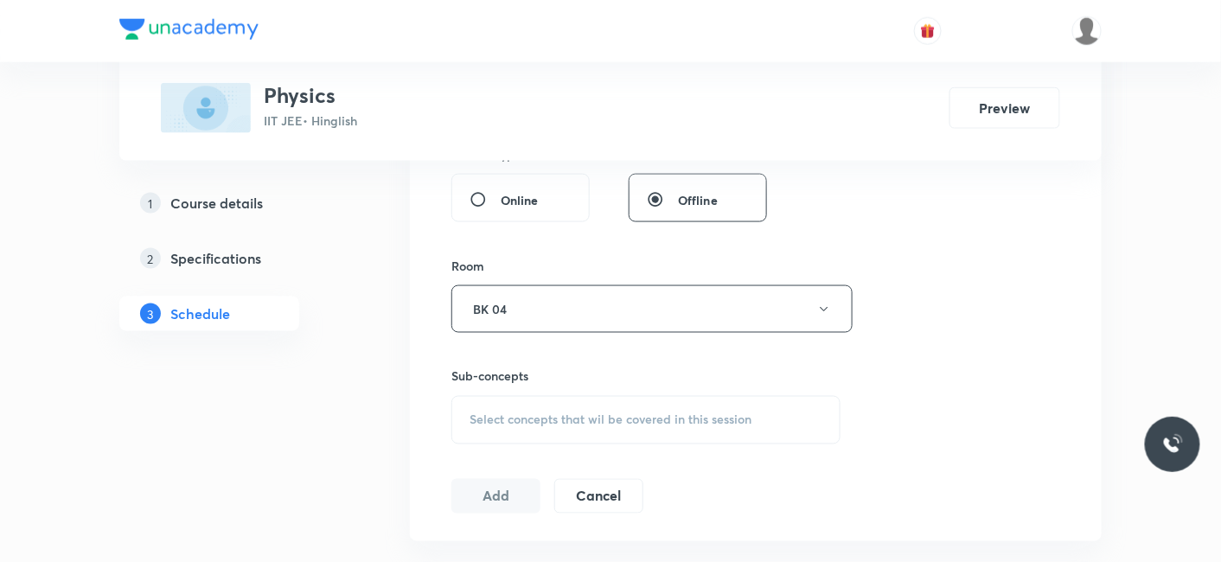
click at [537, 422] on span "Select concepts that wil be covered in this session" at bounding box center [610, 420] width 282 height 14
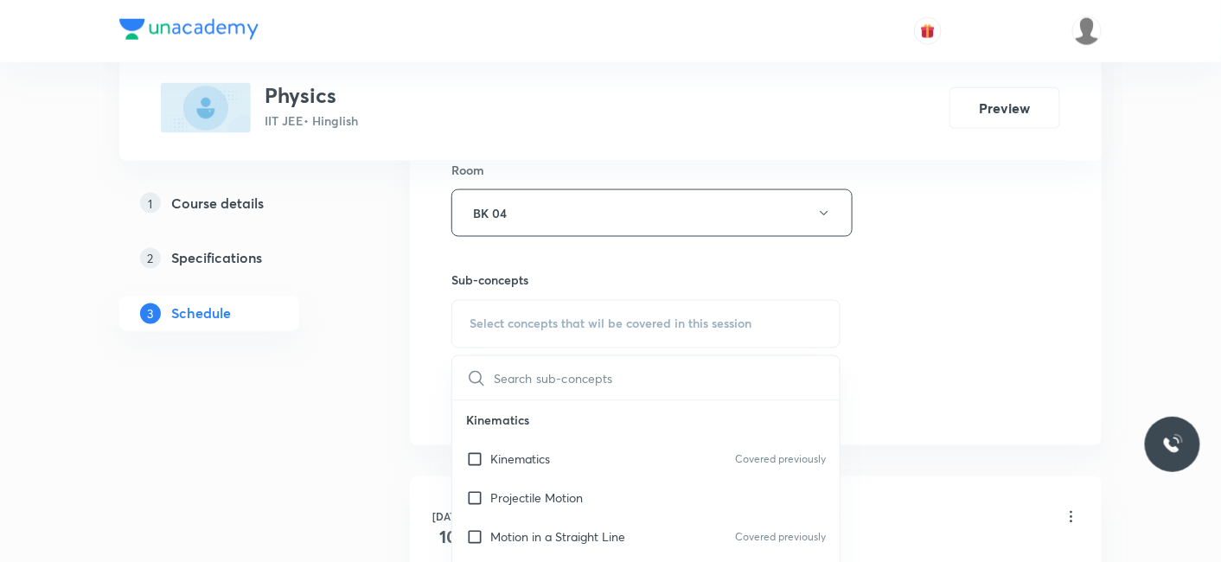
drag, startPoint x: 513, startPoint y: 462, endPoint x: 258, endPoint y: 424, distance: 256.9
click at [511, 457] on p "Kinematics" at bounding box center [520, 459] width 60 height 18
checkbox input "true"
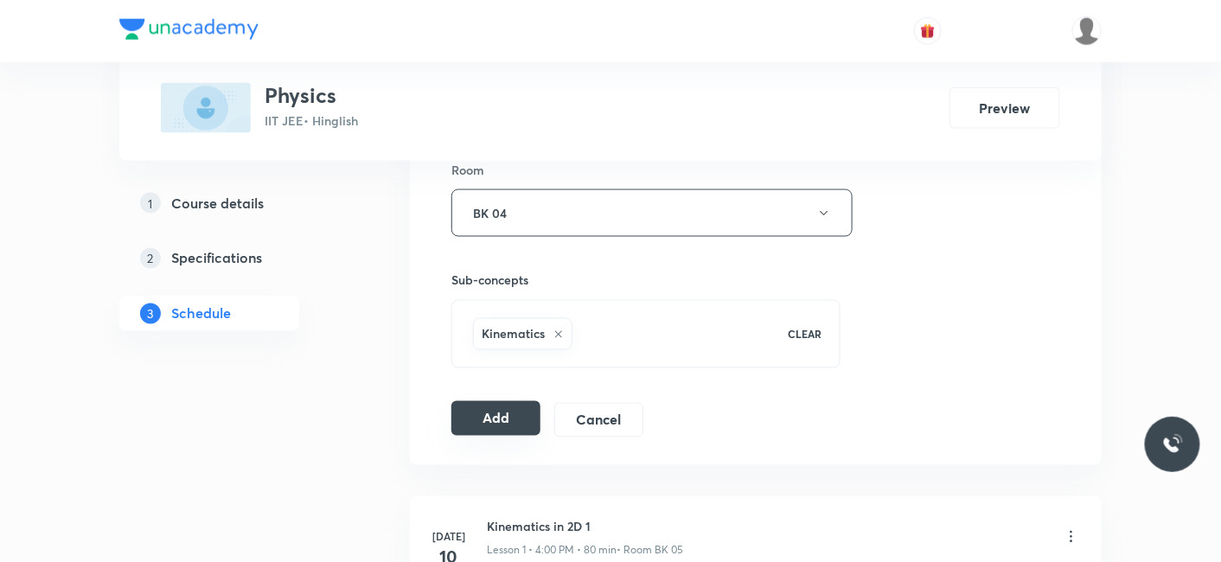
click at [494, 429] on button "Add" at bounding box center [495, 418] width 89 height 35
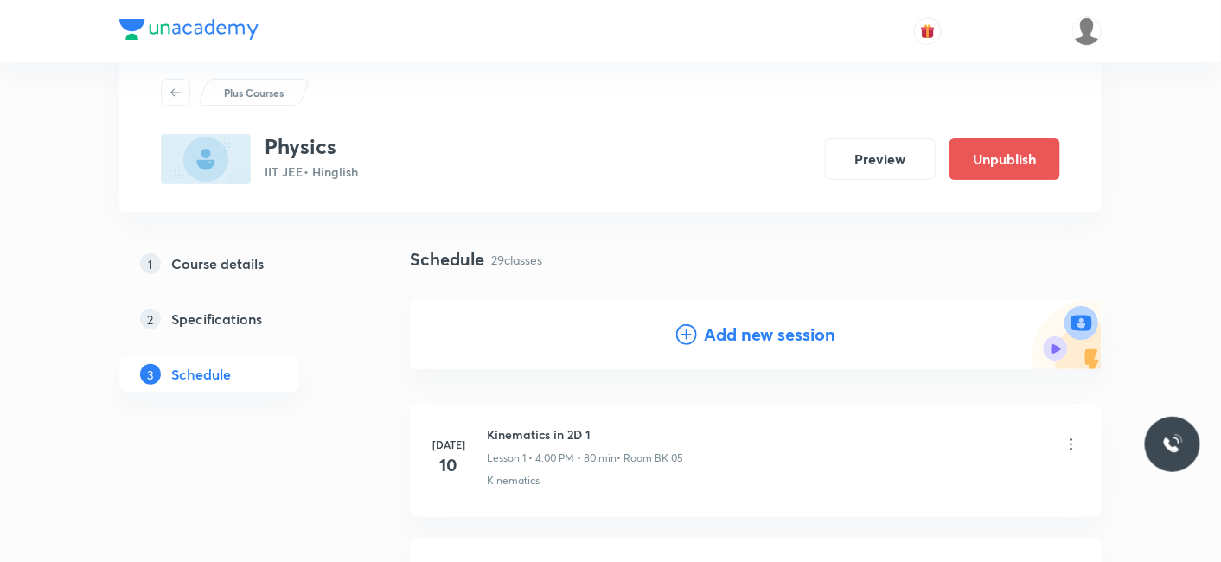
scroll to position [40, 0]
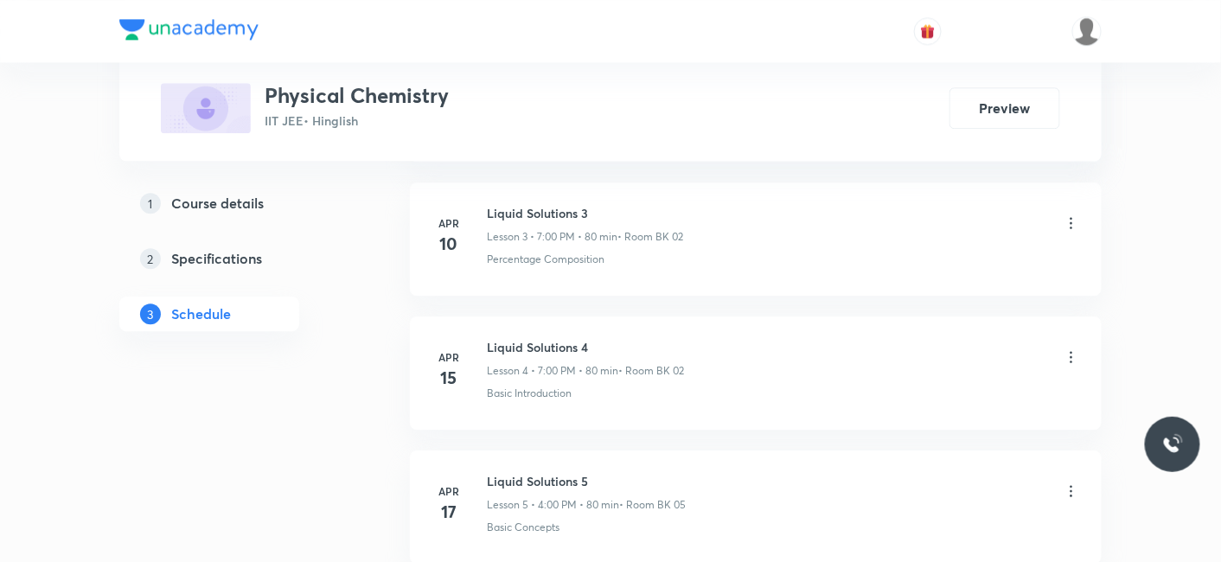
scroll to position [4402, 0]
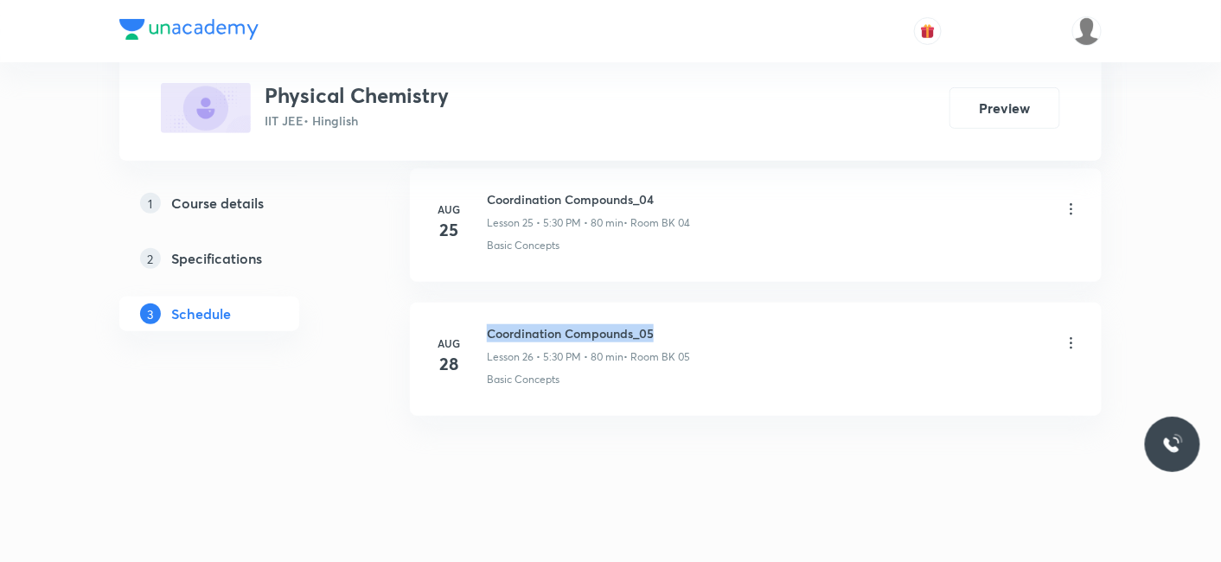
drag, startPoint x: 484, startPoint y: 312, endPoint x: 686, endPoint y: 309, distance: 202.3
click at [686, 324] on div "[DATE] Coordination Compounds_05 Lesson 26 • 5:30 PM • 80 min • Room BK 05 Basi…" at bounding box center [755, 355] width 648 height 63
copy h6 "Coordination Compounds_05"
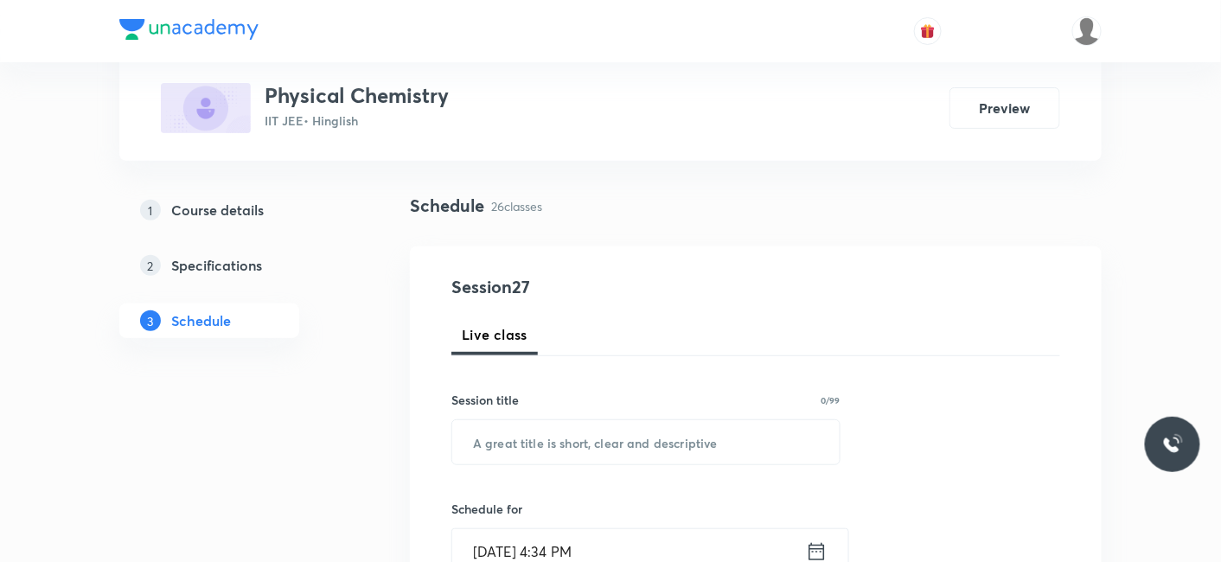
scroll to position [192, 0]
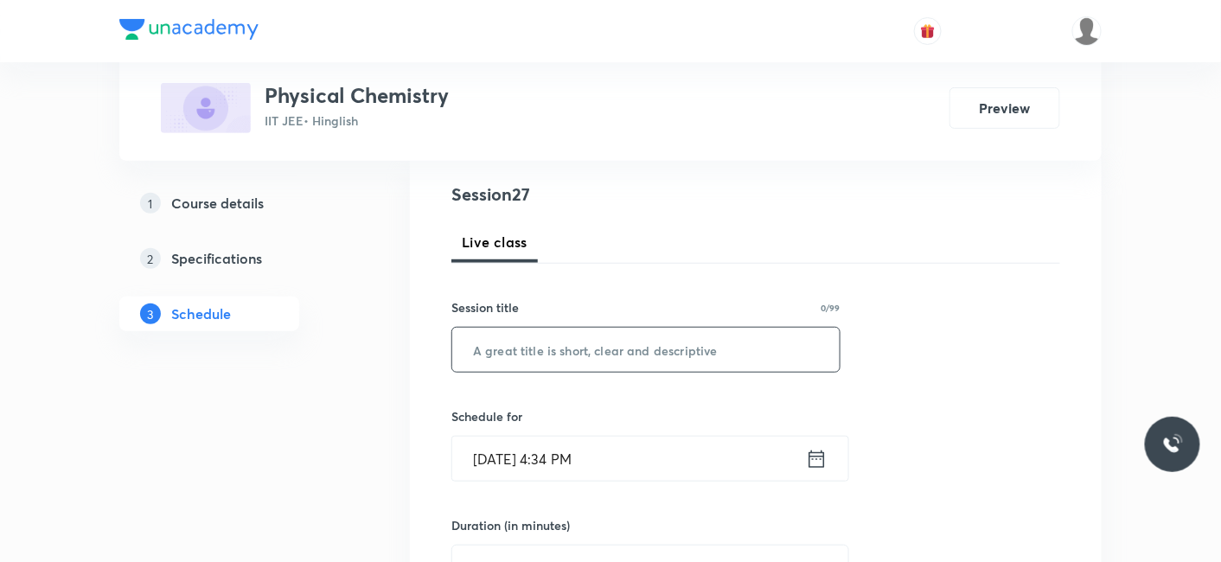
click at [577, 359] on input "text" at bounding box center [645, 350] width 387 height 44
paste input "Coordination Compounds_05"
type input "Coordination Compounds_06"
click at [571, 466] on input "[DATE] 4:34 PM" at bounding box center [629, 459] width 354 height 44
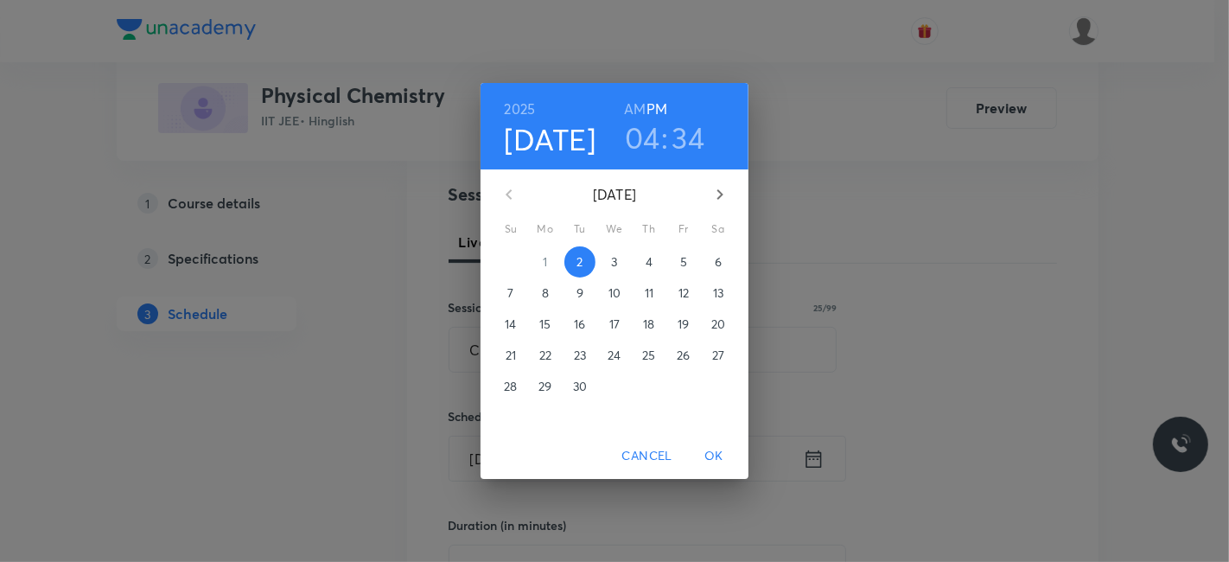
click at [649, 138] on h3 "04" at bounding box center [642, 137] width 35 height 36
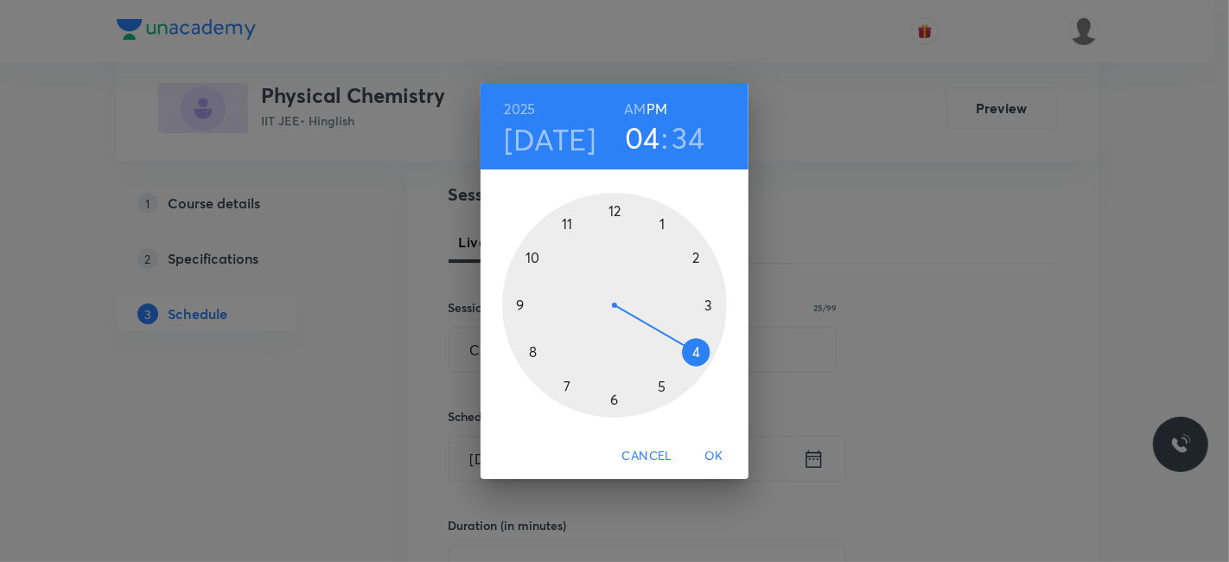
drag, startPoint x: 657, startPoint y: 386, endPoint x: 657, endPoint y: 374, distance: 11.2
click at [657, 384] on div at bounding box center [614, 305] width 225 height 225
click at [696, 137] on h3 "34" at bounding box center [689, 137] width 33 height 36
click at [612, 399] on div at bounding box center [614, 305] width 225 height 225
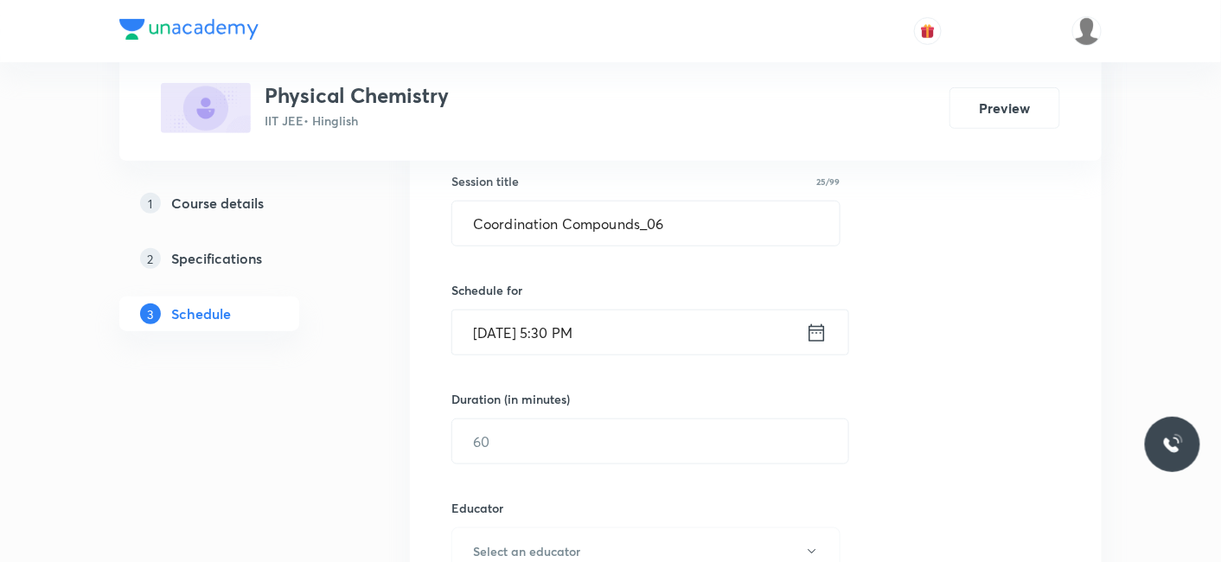
scroll to position [384, 0]
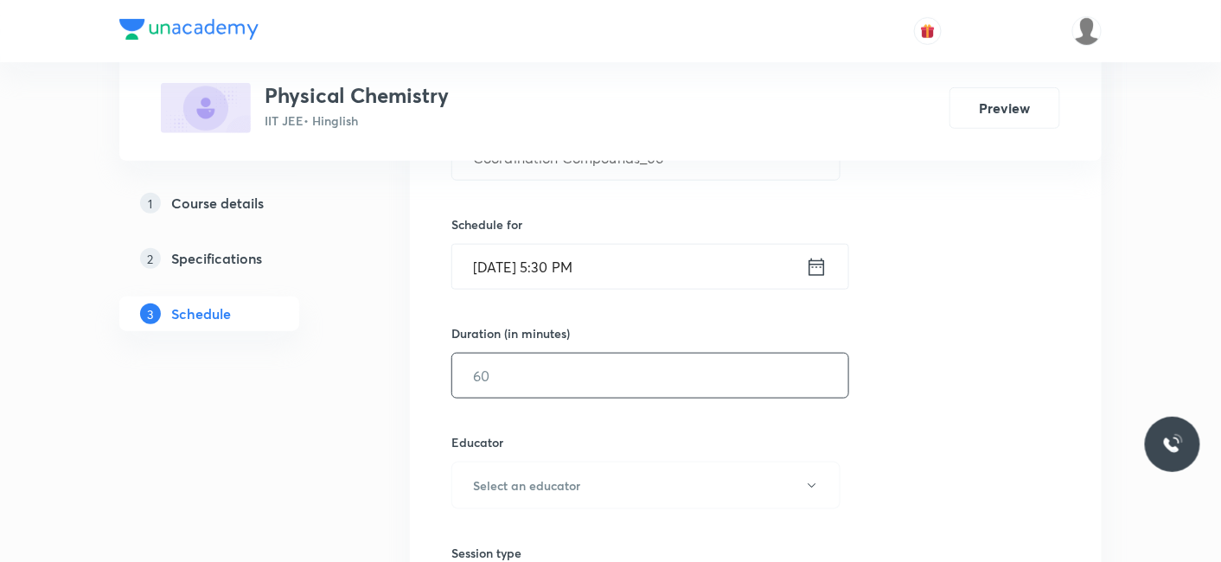
click at [579, 379] on input "text" at bounding box center [650, 376] width 396 height 44
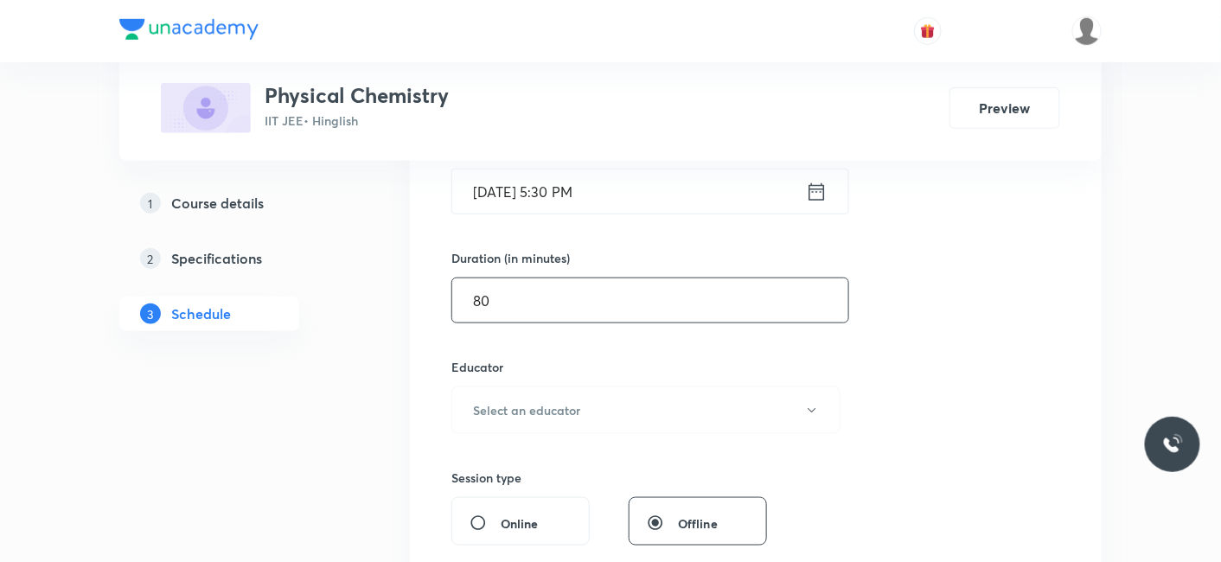
scroll to position [576, 0]
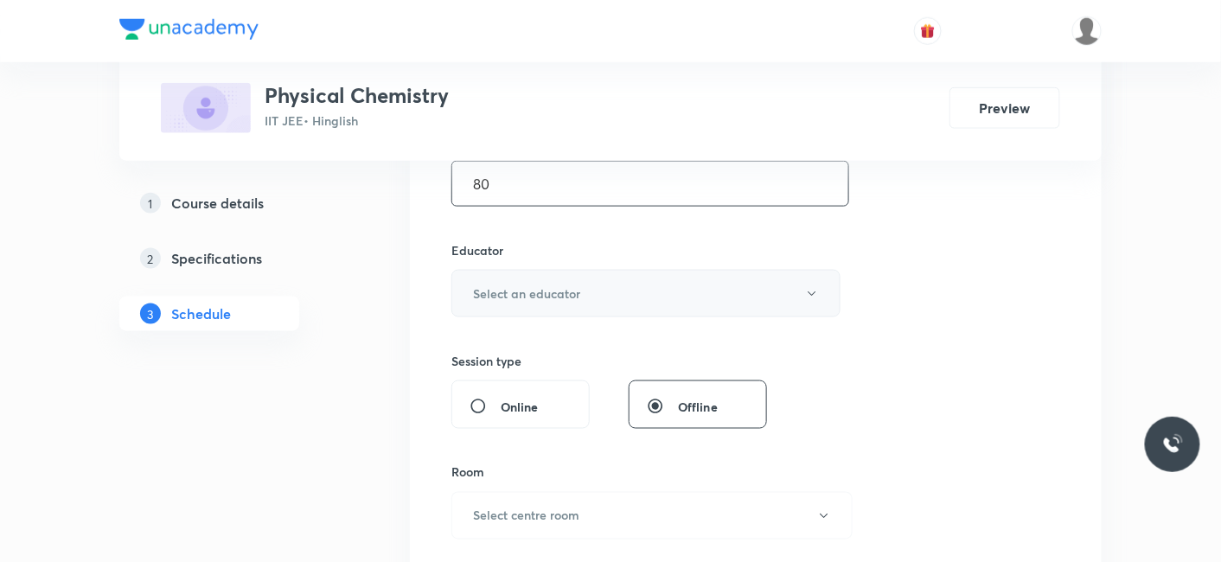
type input "80"
click at [545, 288] on h6 "Select an educator" at bounding box center [526, 293] width 107 height 18
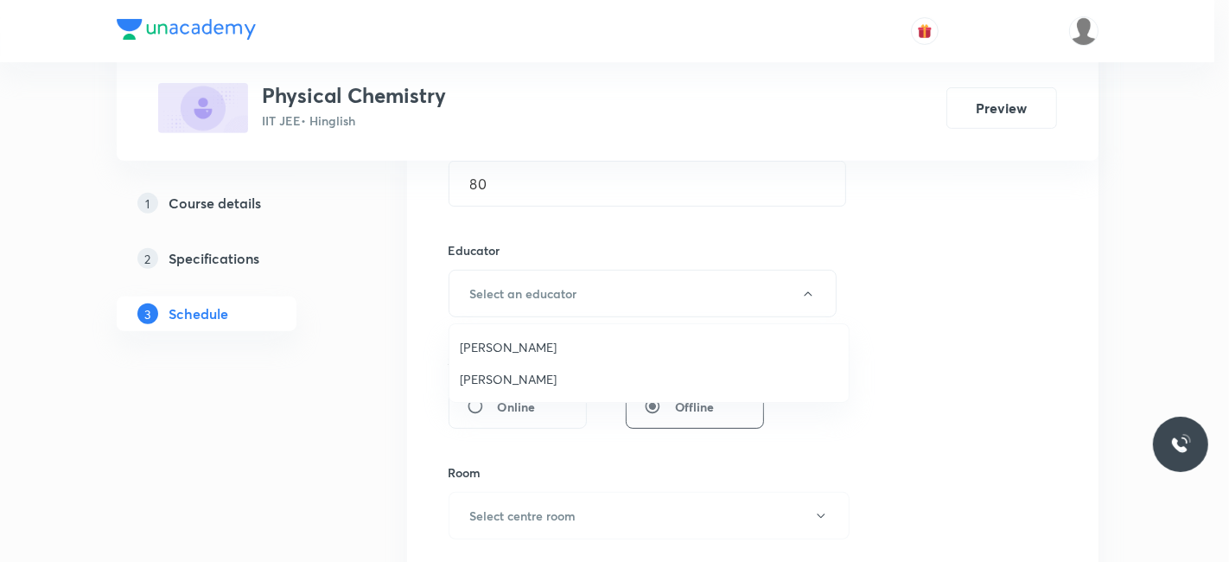
click at [519, 383] on span "[PERSON_NAME]" at bounding box center [649, 379] width 379 height 18
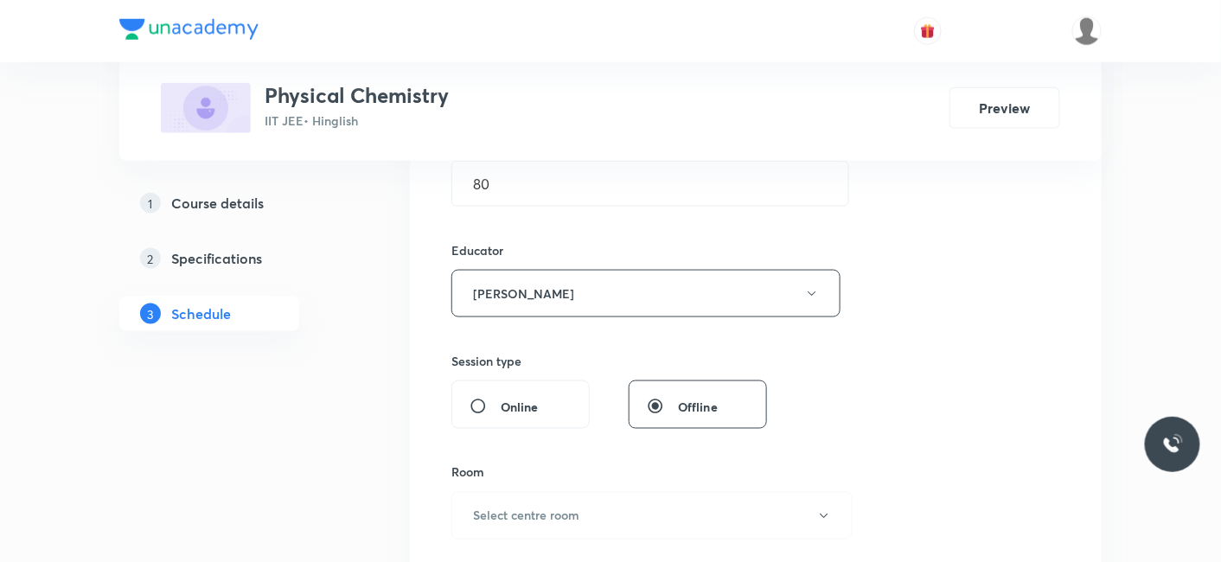
scroll to position [768, 0]
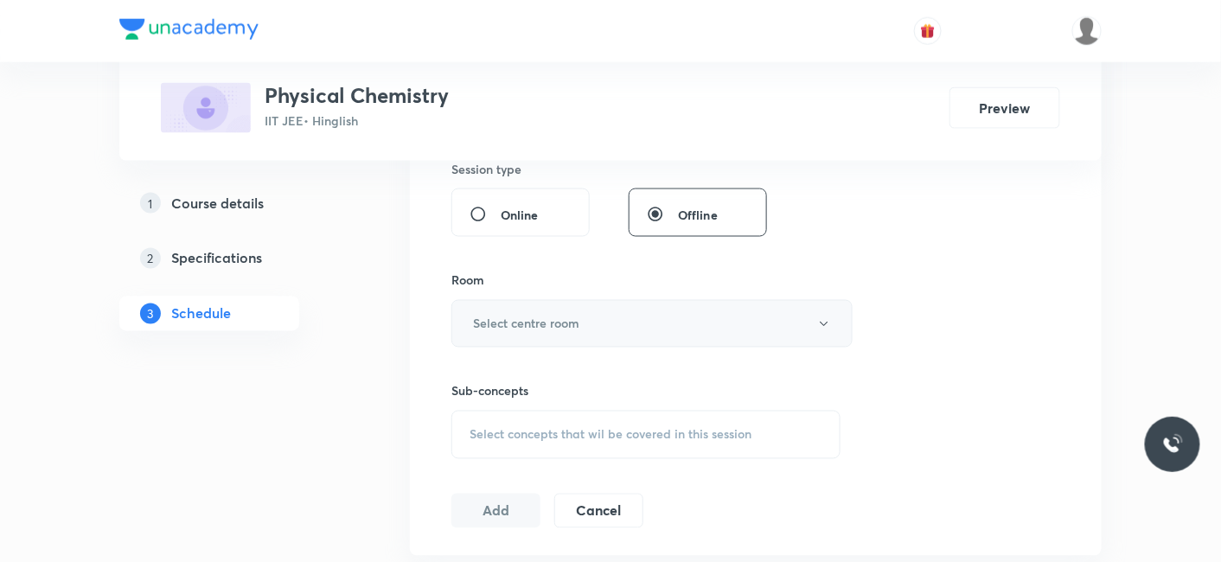
click at [516, 321] on h6 "Select centre room" at bounding box center [526, 324] width 106 height 18
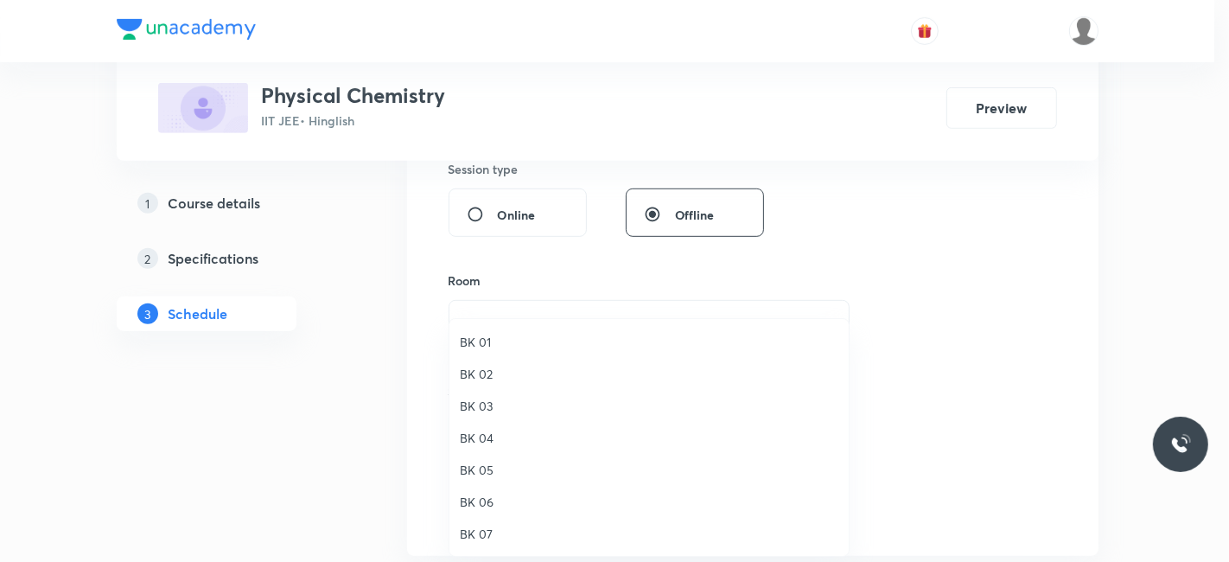
click at [481, 475] on span "BK 05" at bounding box center [649, 470] width 379 height 18
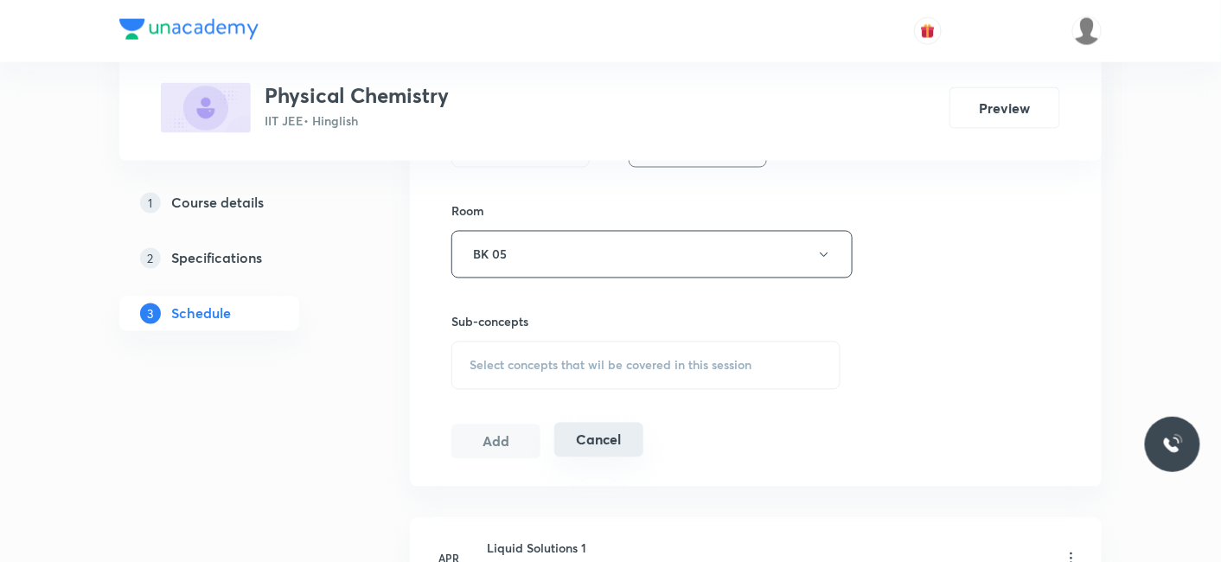
scroll to position [864, 0]
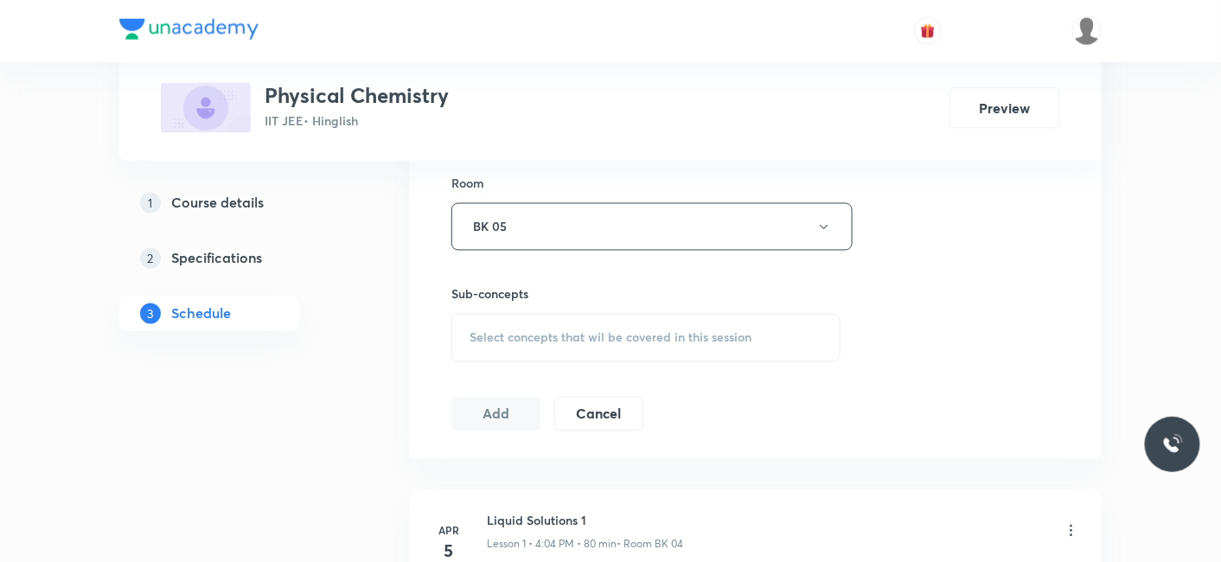
click at [571, 340] on span "Select concepts that wil be covered in this session" at bounding box center [610, 338] width 282 height 14
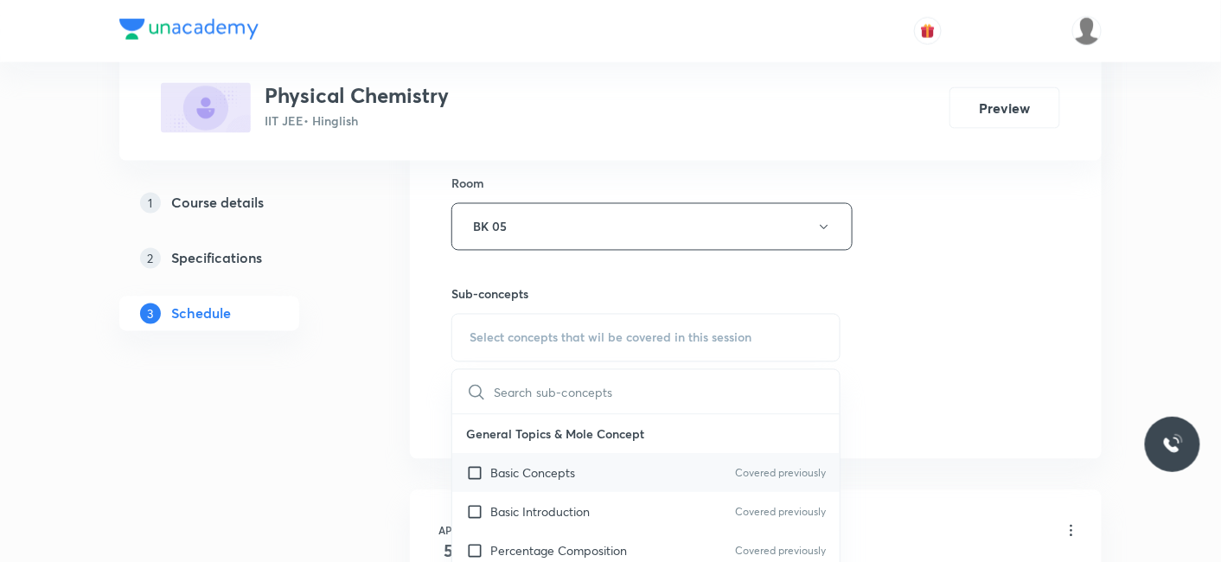
click at [527, 476] on p "Basic Concepts" at bounding box center [532, 473] width 85 height 18
checkbox input "true"
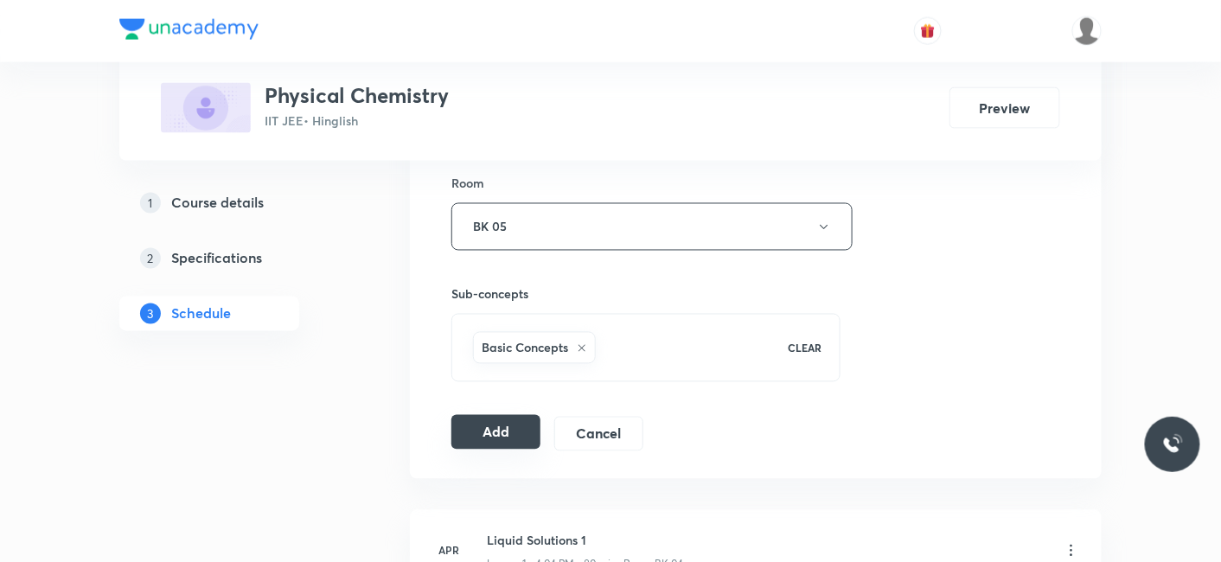
click at [514, 441] on button "Add" at bounding box center [495, 432] width 89 height 35
